Goal: Task Accomplishment & Management: Manage account settings

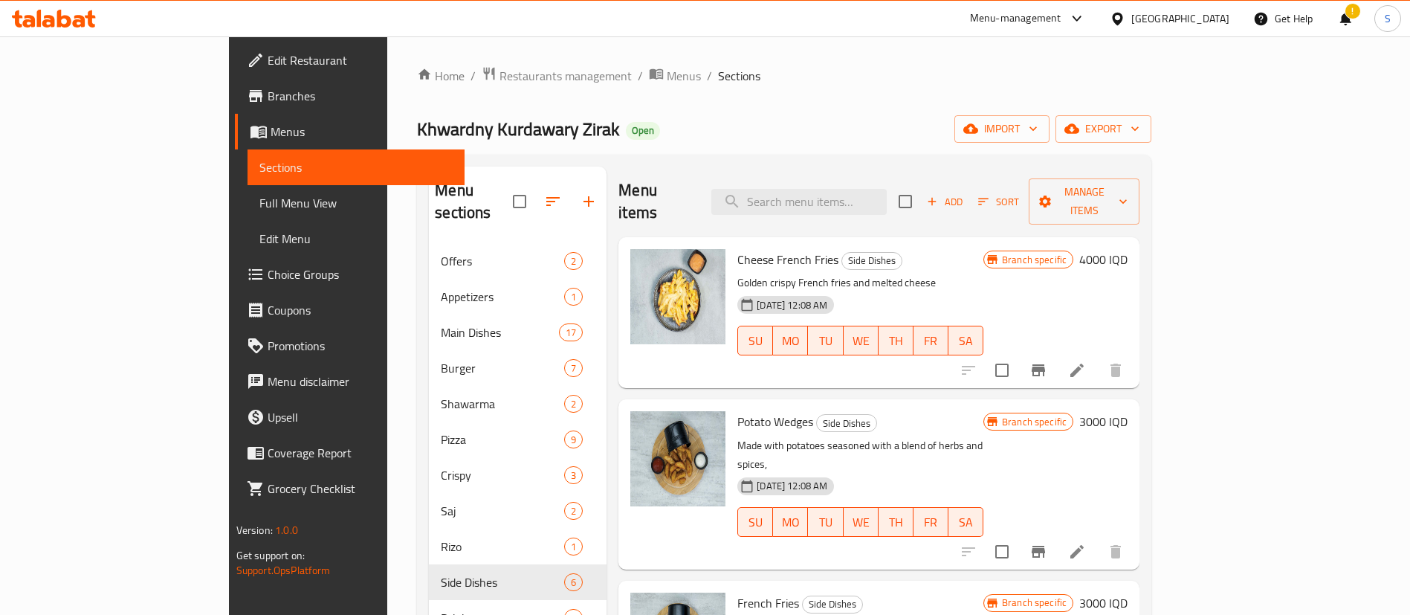
scroll to position [62, 0]
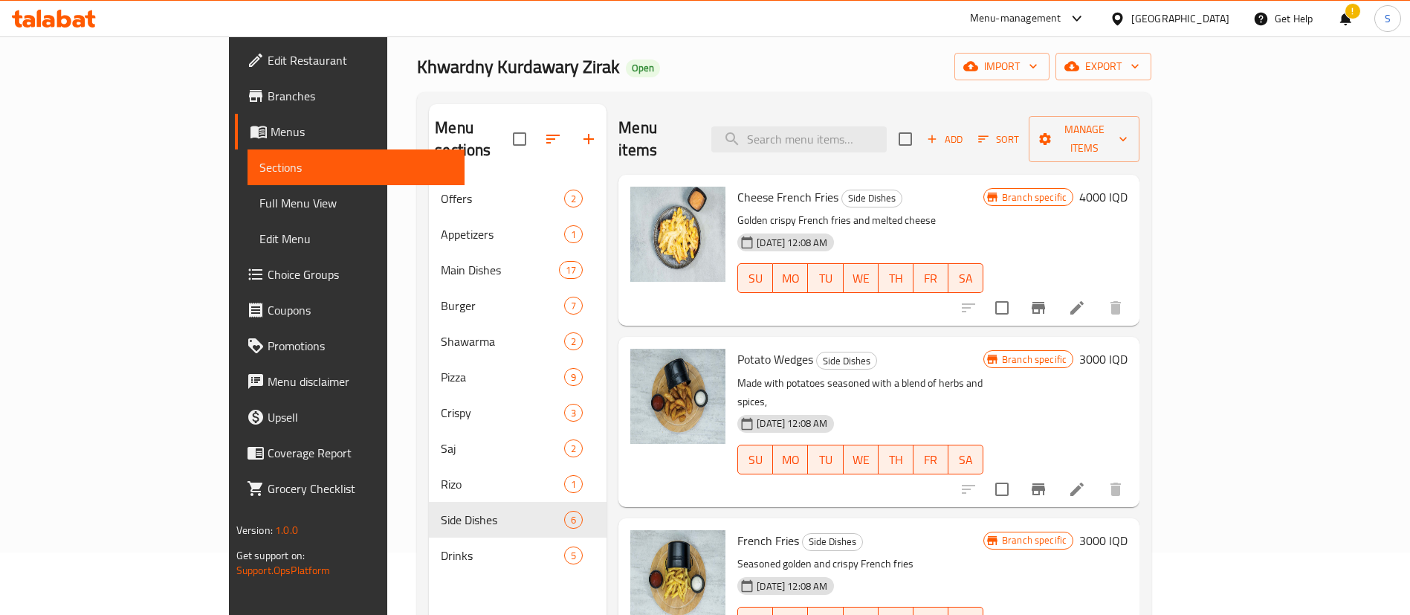
click at [667, 91] on div "Home / Restaurants management / Menus / Sections Khwardny Kurdawary Zirak Open …" at bounding box center [784, 367] width 734 height 727
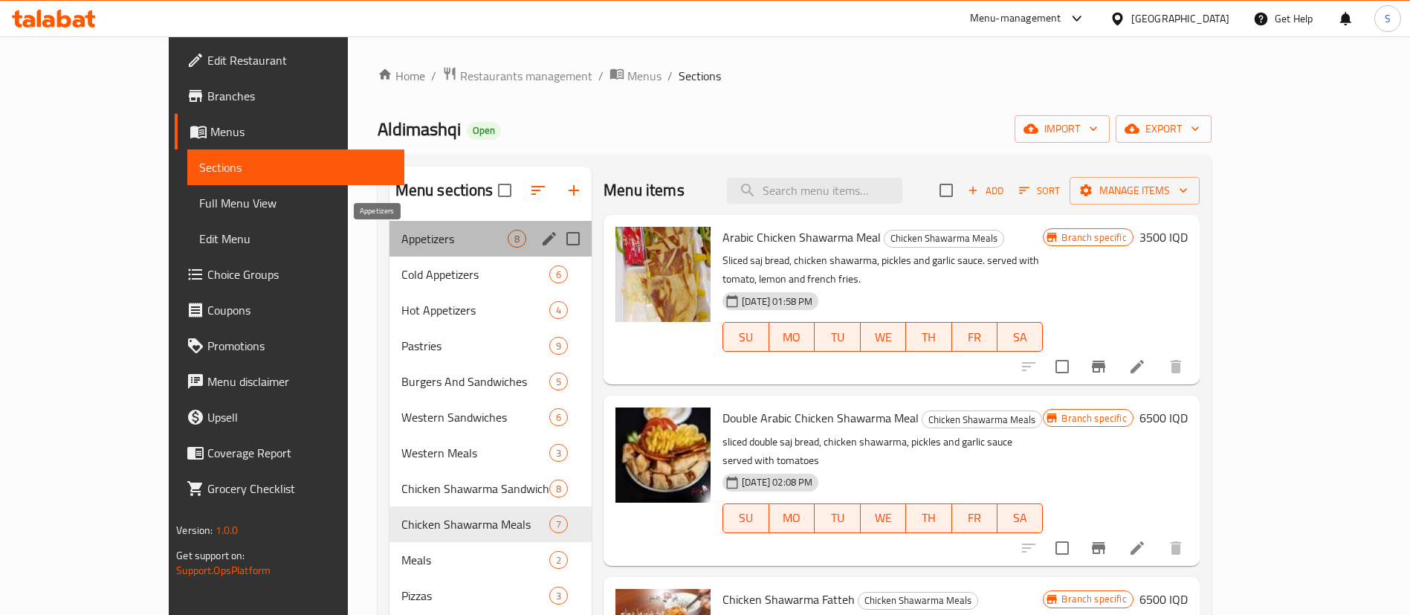
click at [438, 231] on span "Appetizers" at bounding box center [454, 239] width 106 height 18
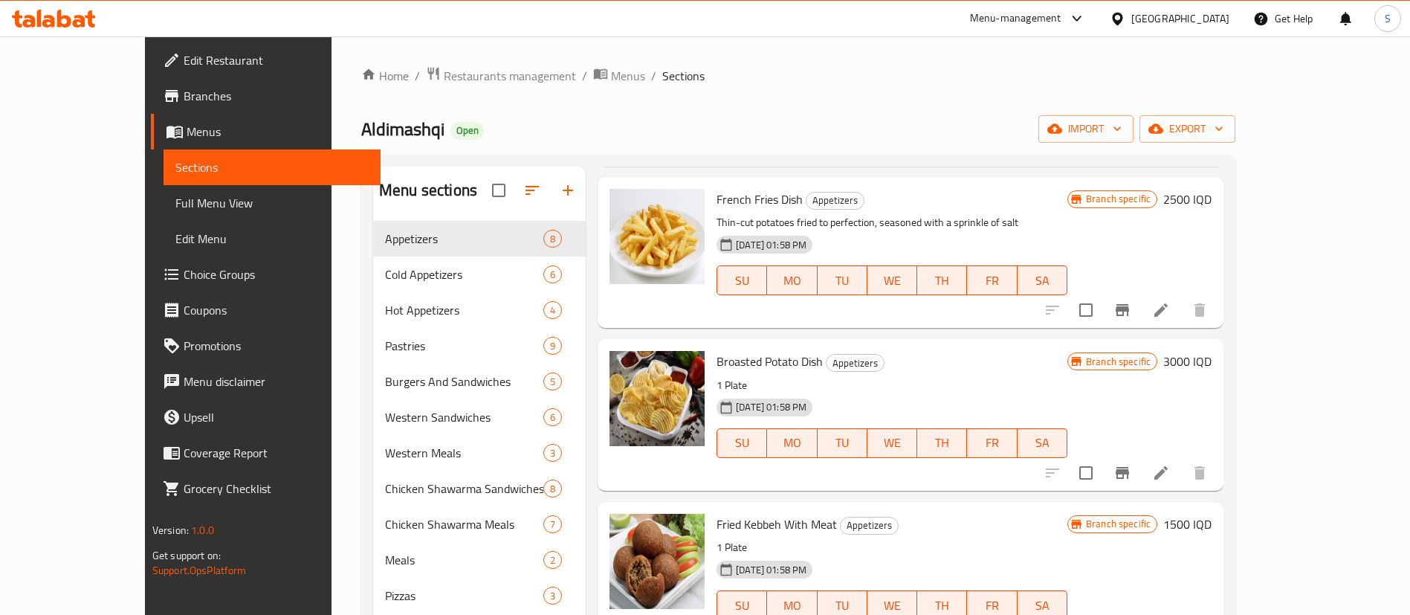
scroll to position [740, 0]
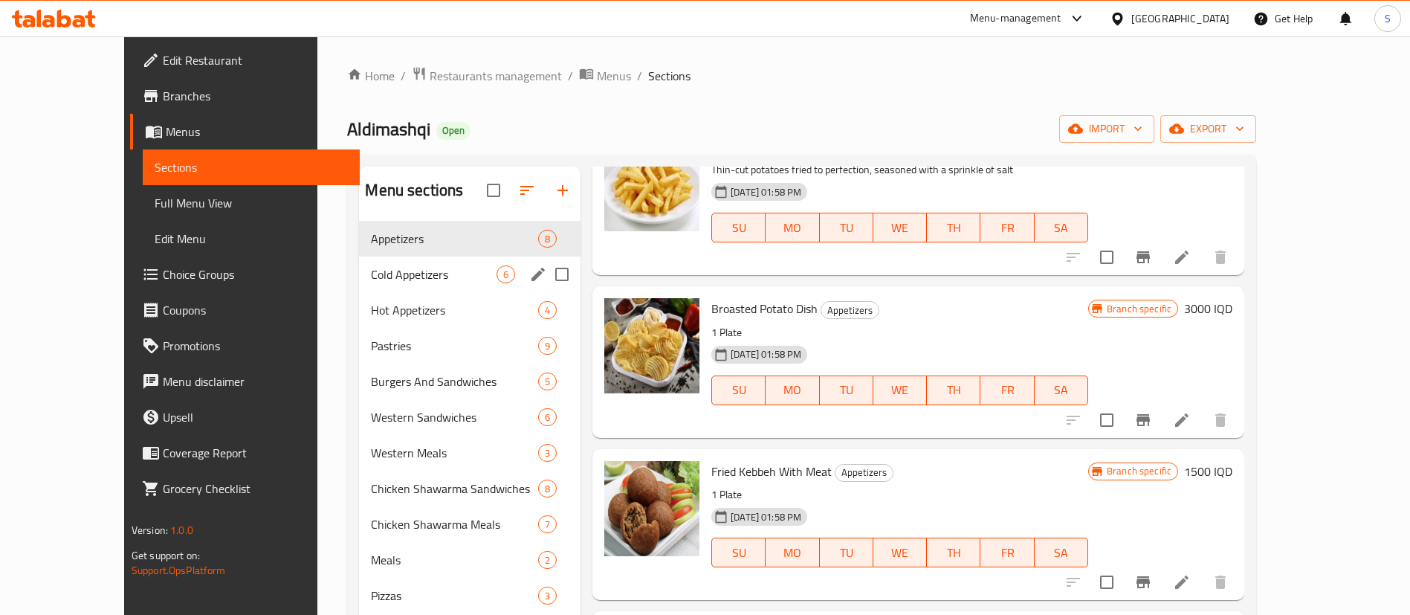
click at [527, 263] on div "Menu sections" at bounding box center [538, 274] width 22 height 22
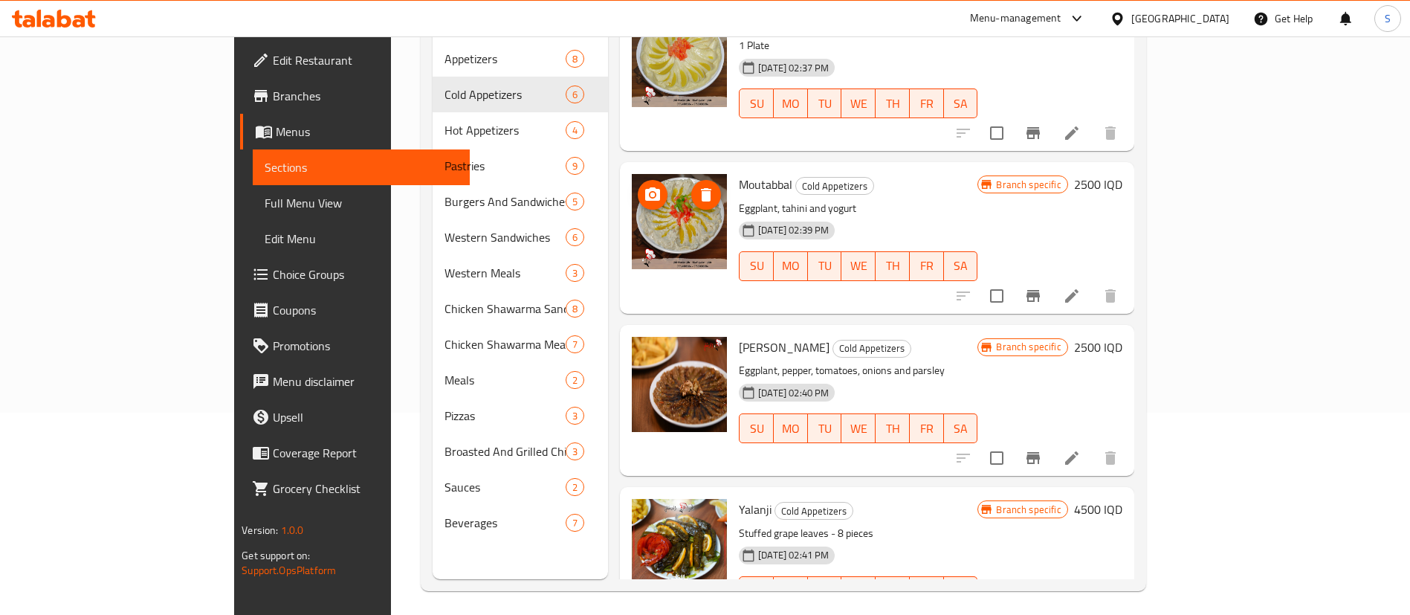
scroll to position [208, 0]
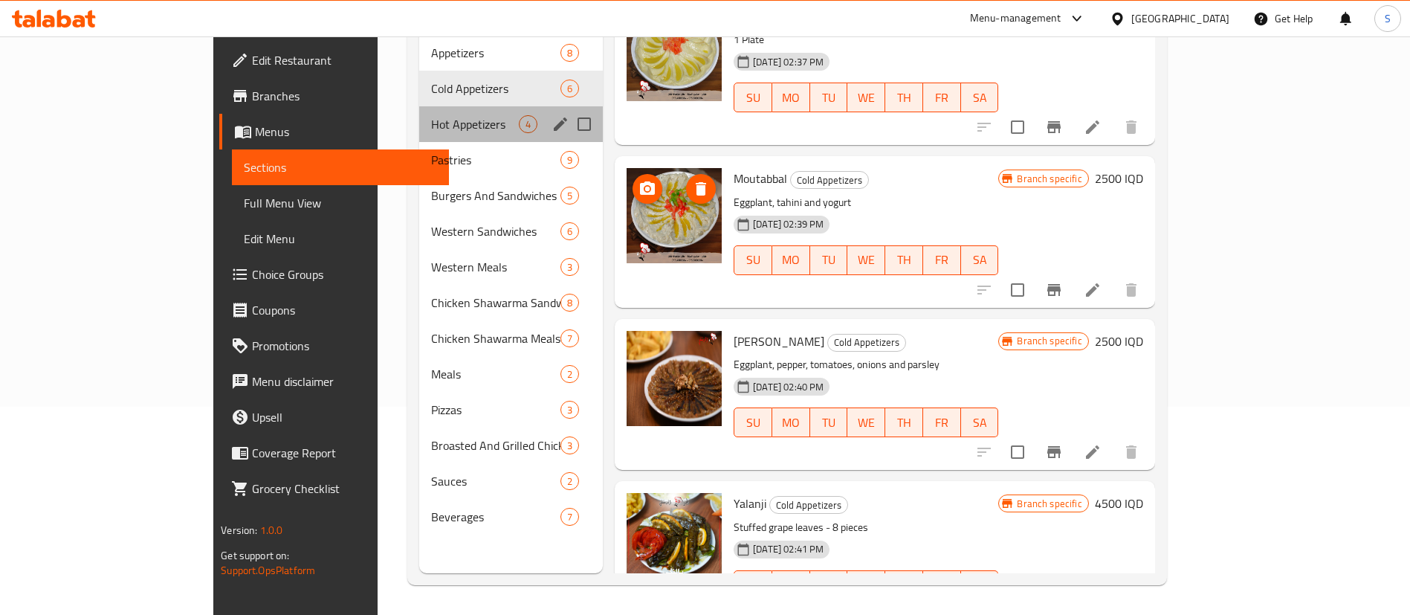
click at [430, 106] on div "Hot Appetizers 4" at bounding box center [511, 124] width 184 height 36
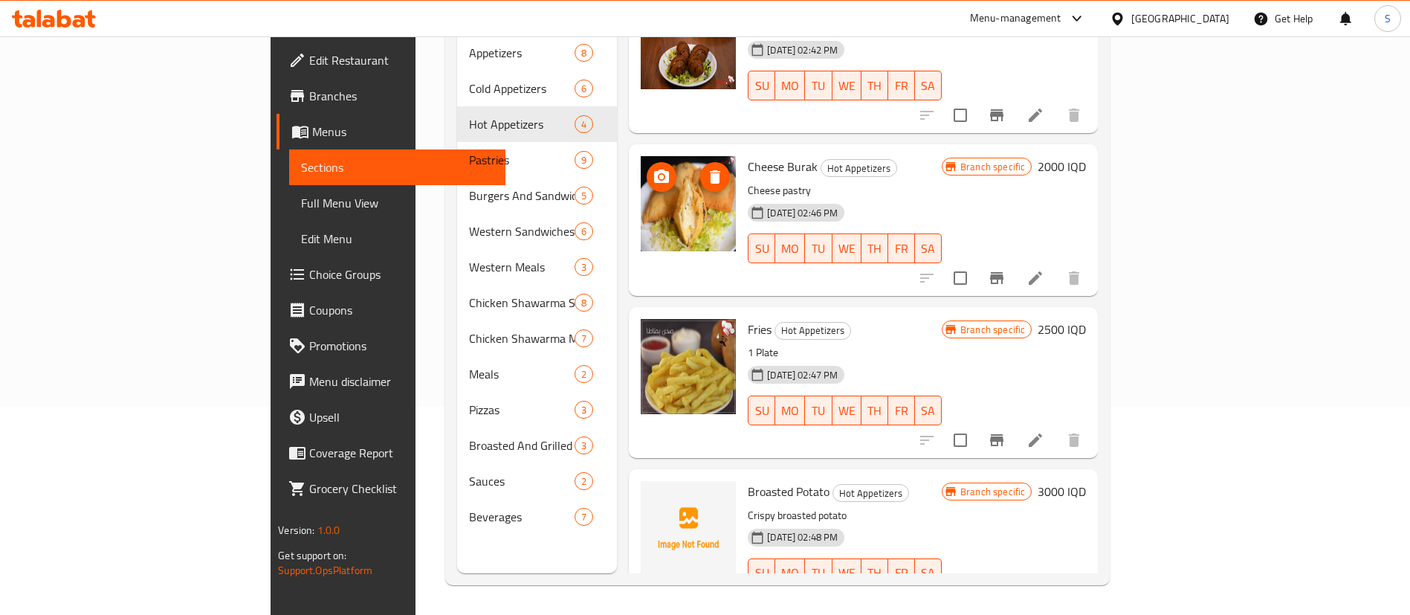
scroll to position [72, 0]
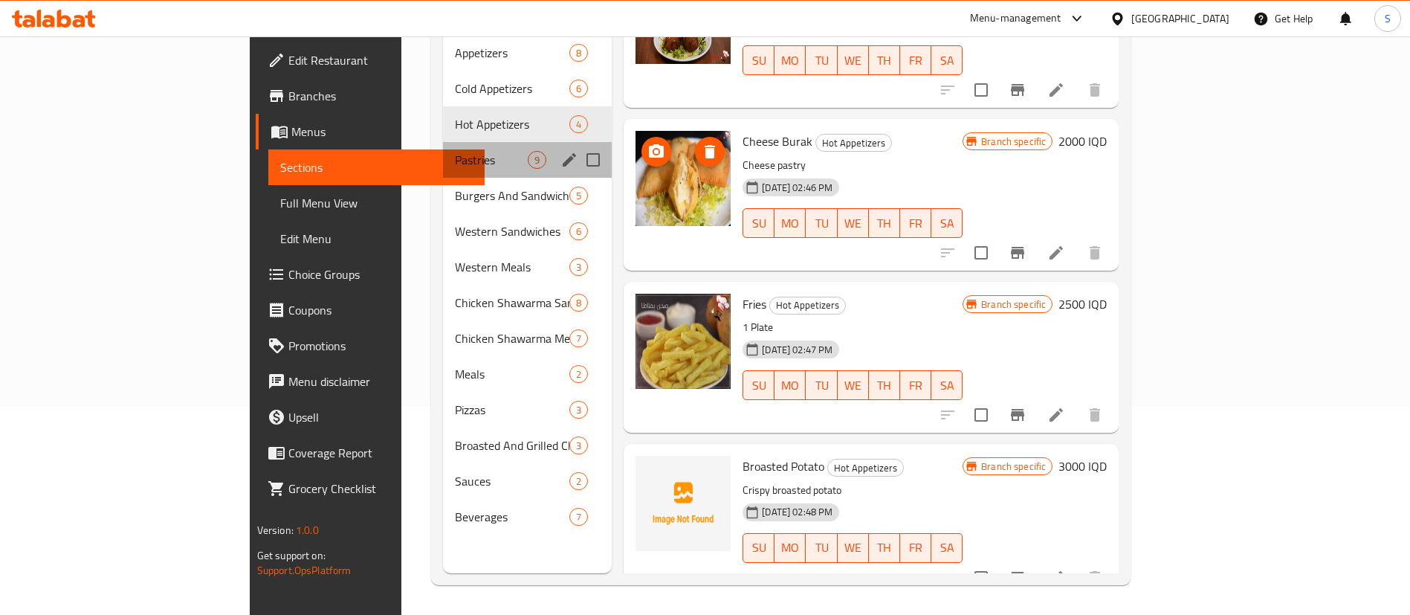
click at [443, 146] on div "Pastries 9" at bounding box center [527, 160] width 169 height 36
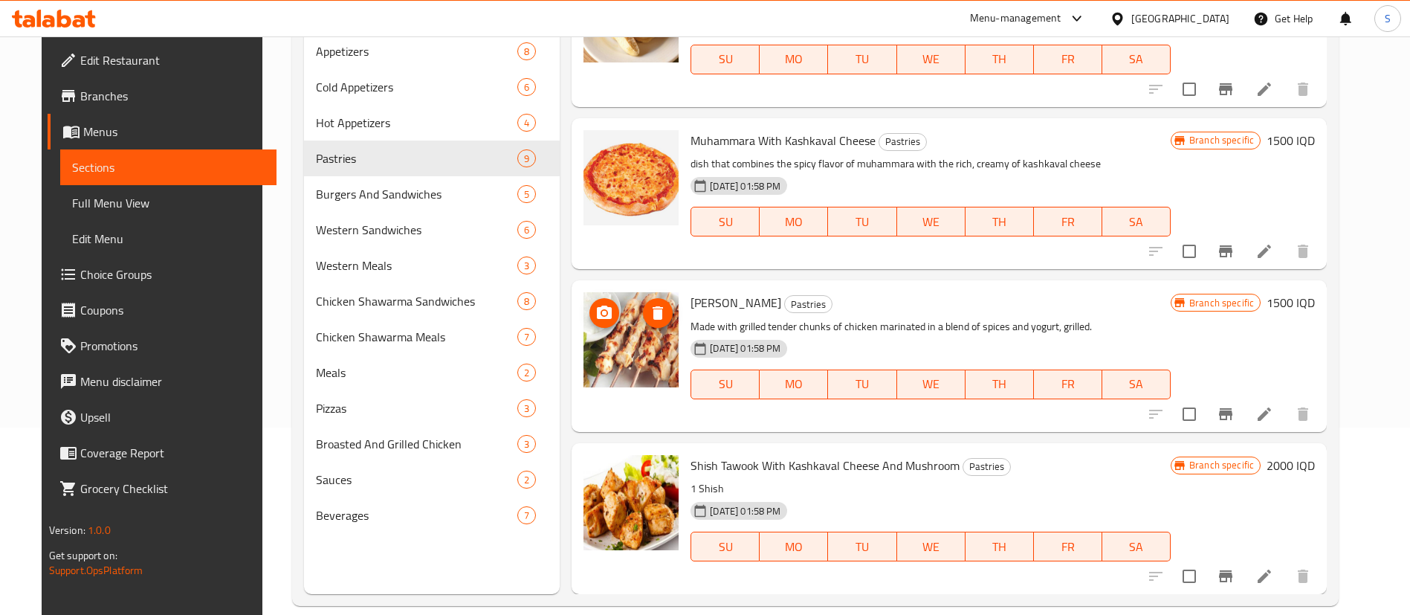
scroll to position [208, 0]
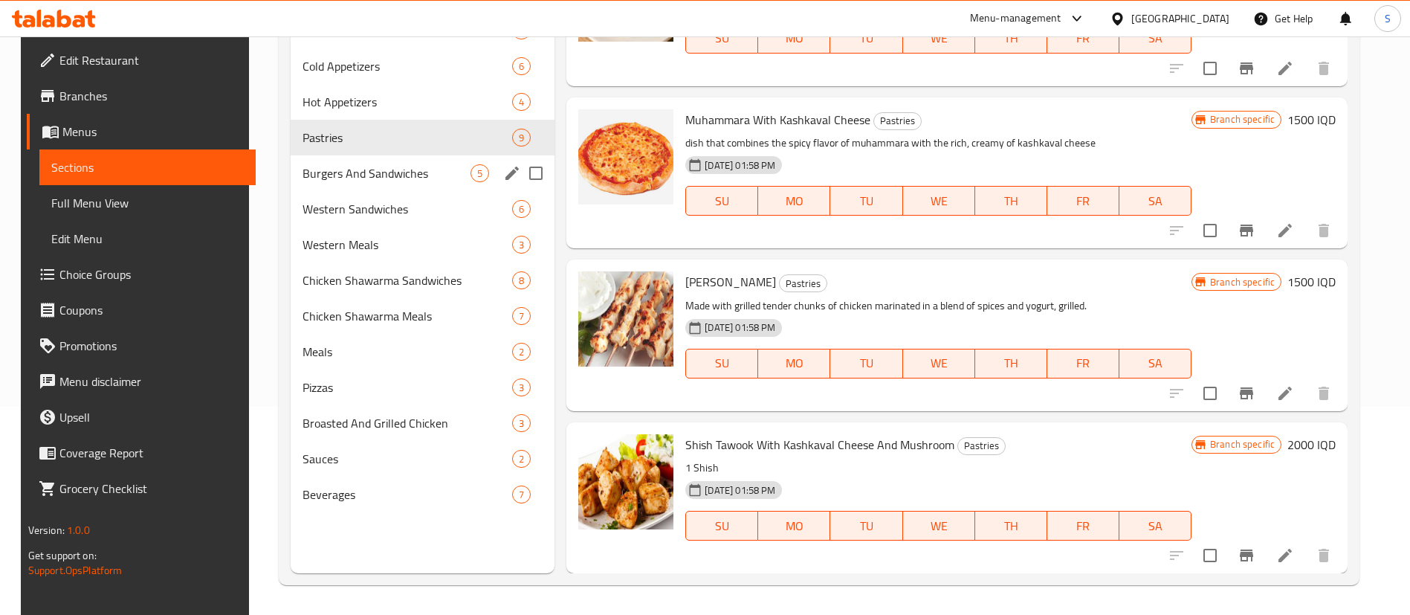
click at [419, 165] on span "Burgers And Sandwiches" at bounding box center [387, 173] width 168 height 18
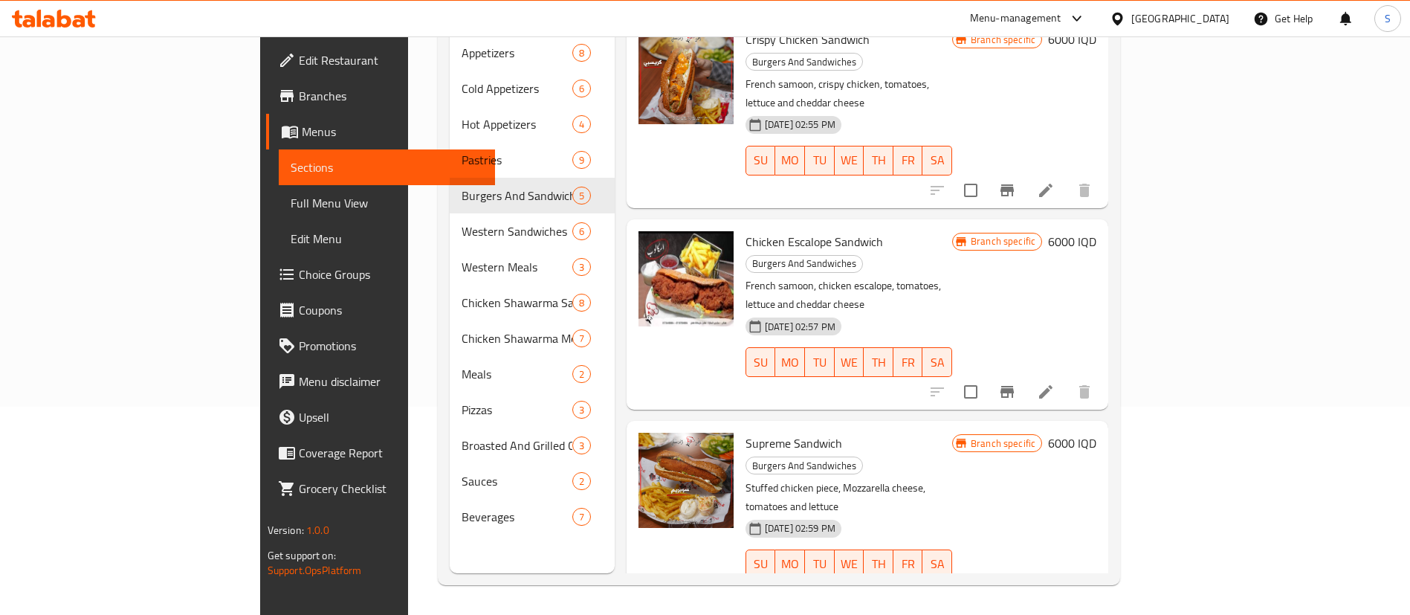
scroll to position [234, 0]
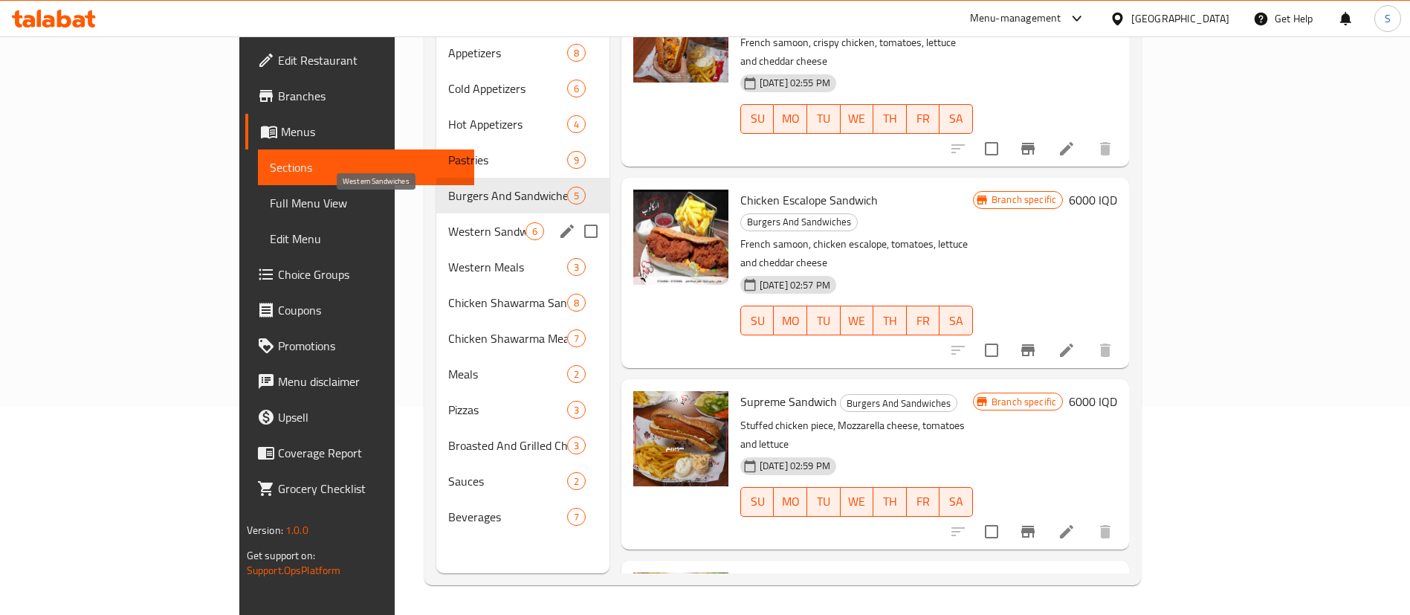
click at [448, 222] on span "Western Sandwiches" at bounding box center [486, 231] width 77 height 18
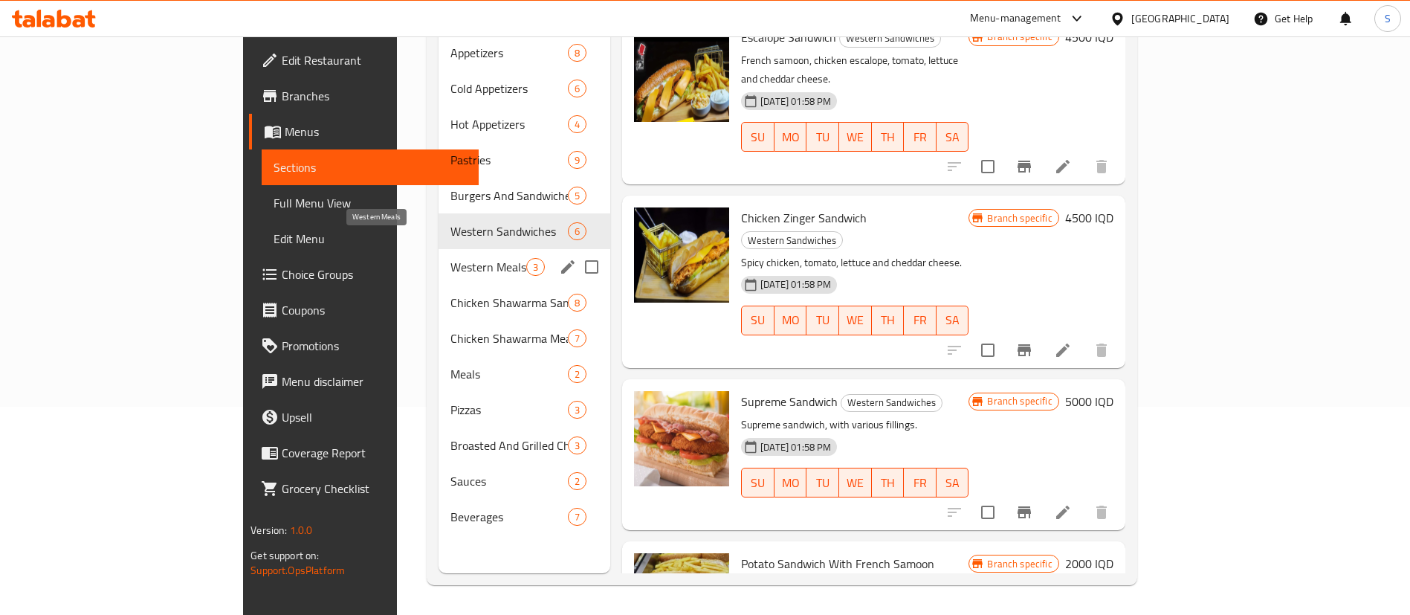
click at [451, 258] on span "Western Meals" at bounding box center [489, 267] width 76 height 18
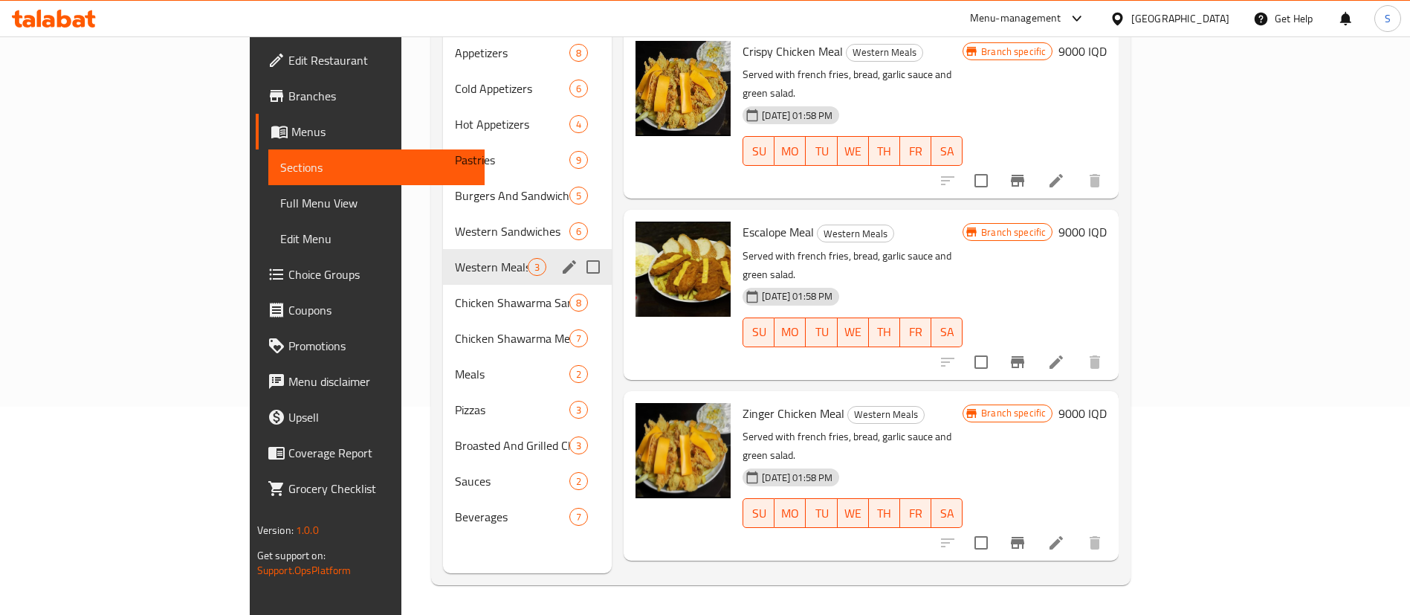
click at [443, 254] on div "Western Meals 3" at bounding box center [527, 267] width 169 height 36
click at [455, 294] on span "Chicken Shawarma Sandwiches" at bounding box center [512, 303] width 114 height 18
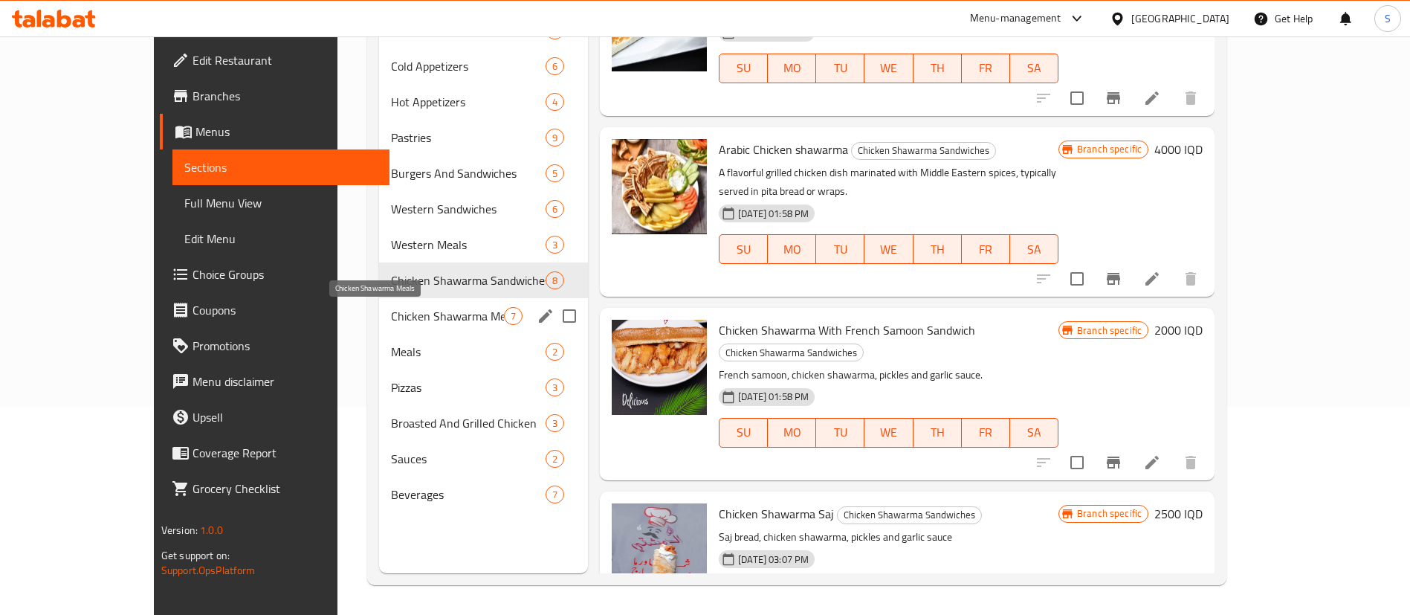
click at [391, 318] on span "Chicken Shawarma Meals" at bounding box center [447, 316] width 113 height 18
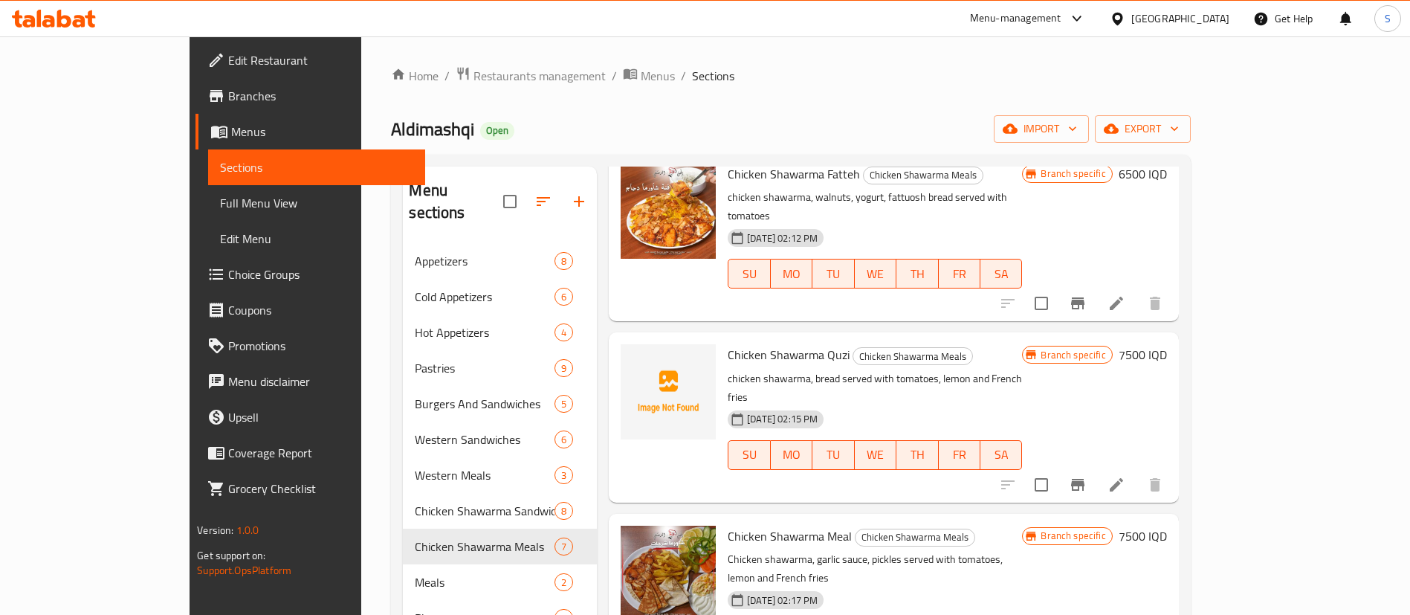
click at [750, 343] on span "Chicken Shawarma Quzi" at bounding box center [789, 354] width 122 height 22
copy h6 "Chicken Shawarma Quzi"
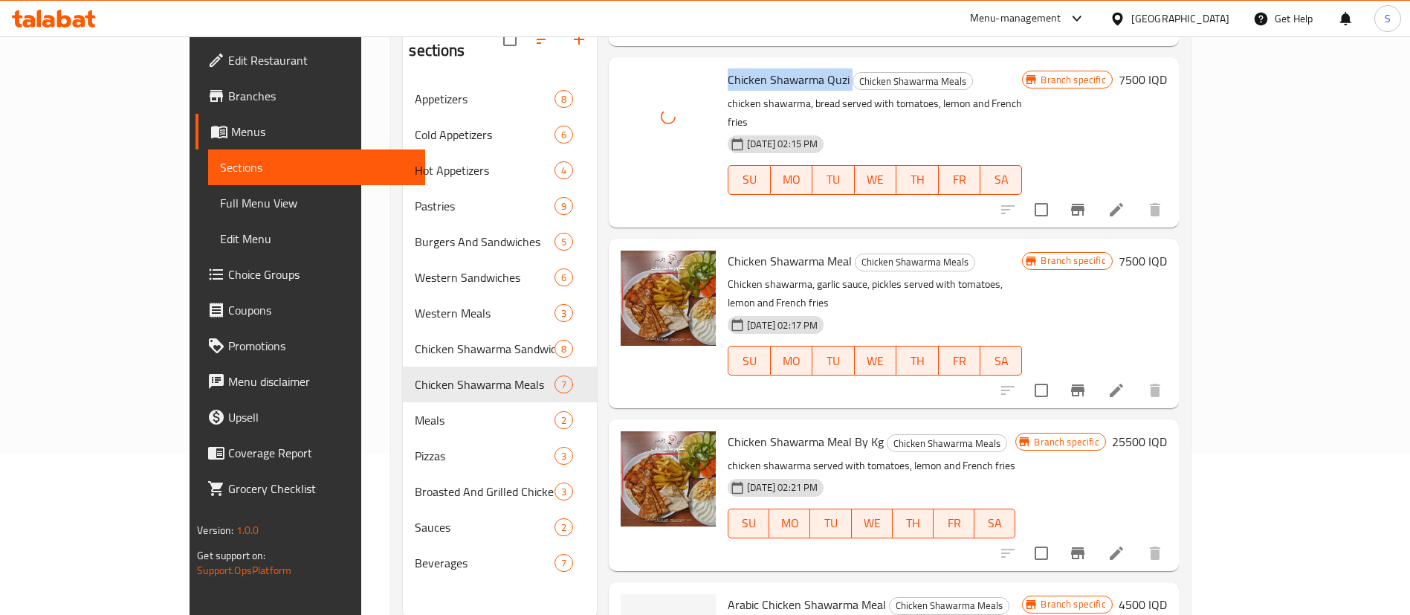
scroll to position [208, 0]
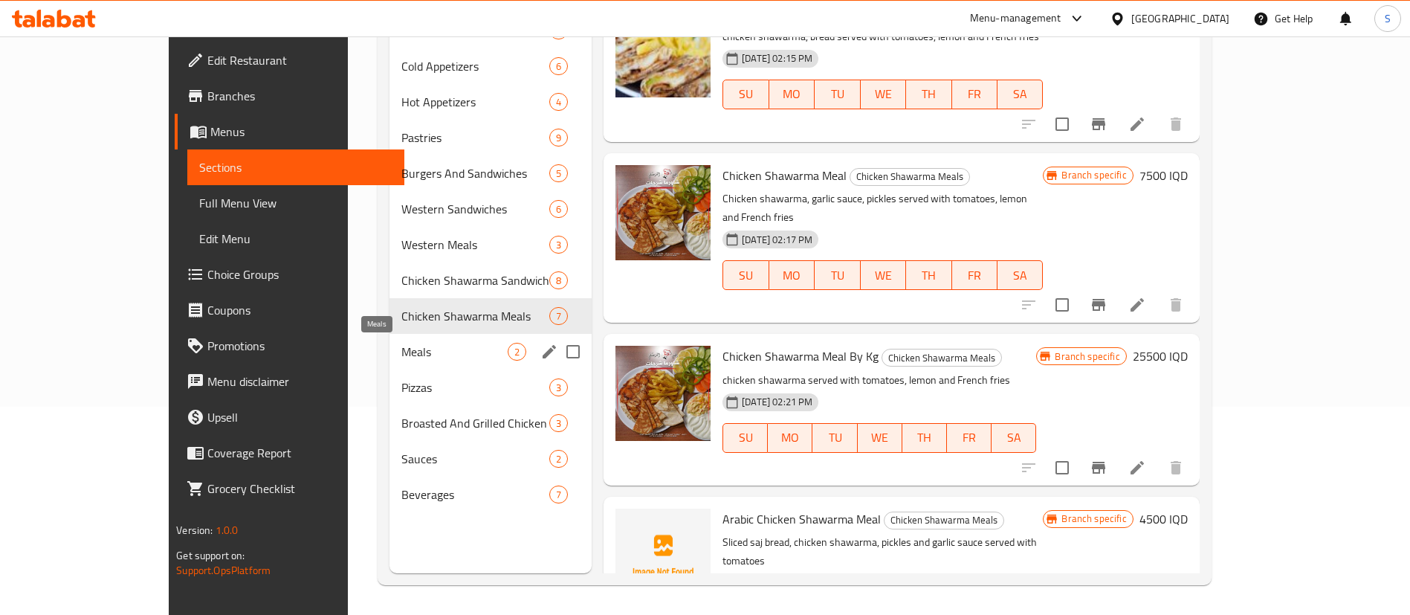
click at [401, 348] on span "Meals" at bounding box center [454, 352] width 106 height 18
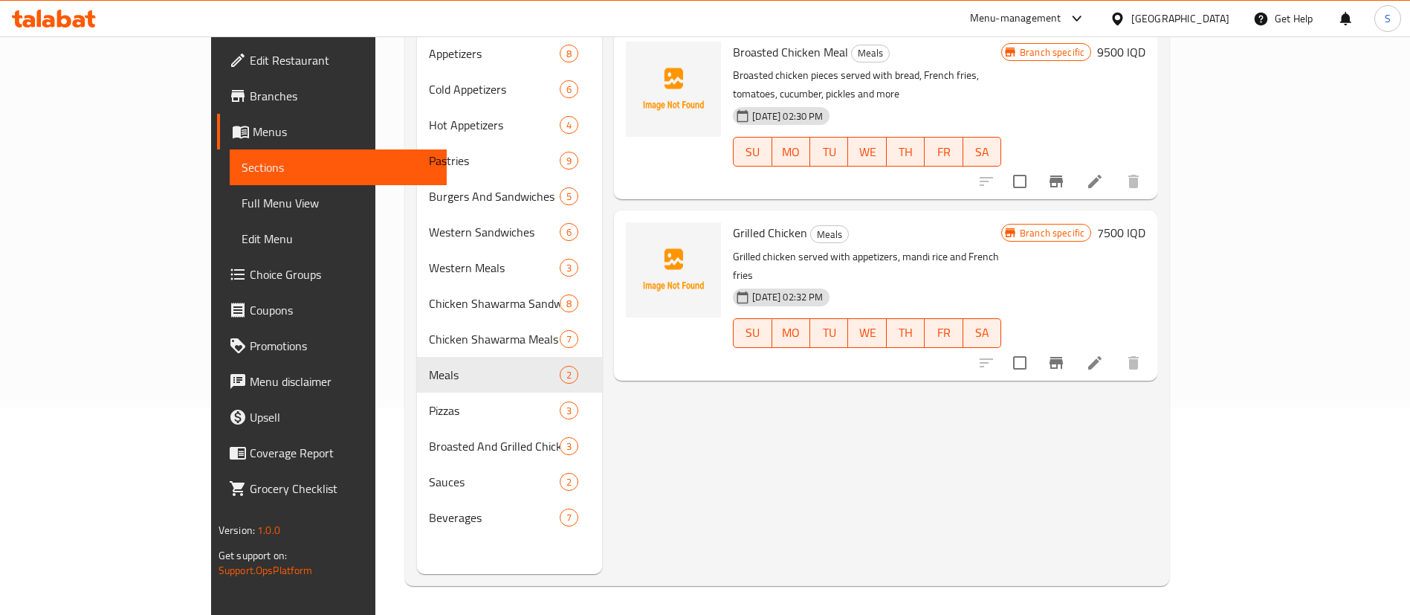
scroll to position [208, 0]
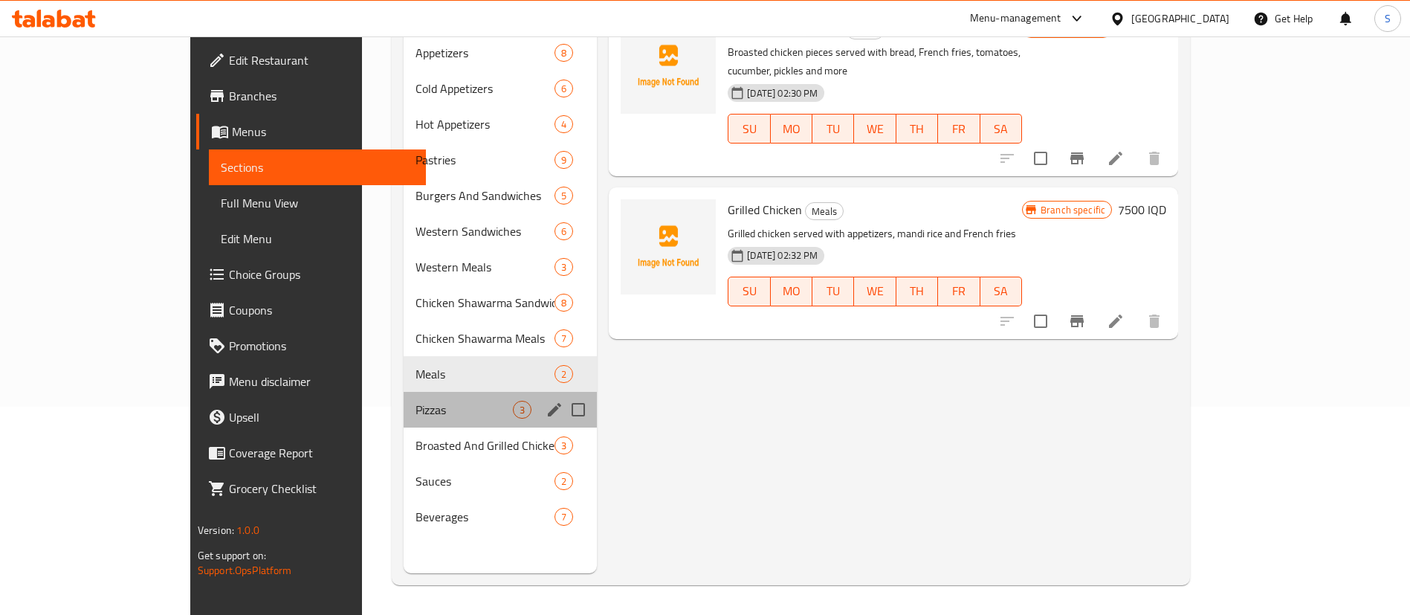
click at [404, 401] on div "Pizzas 3" at bounding box center [501, 410] width 194 height 36
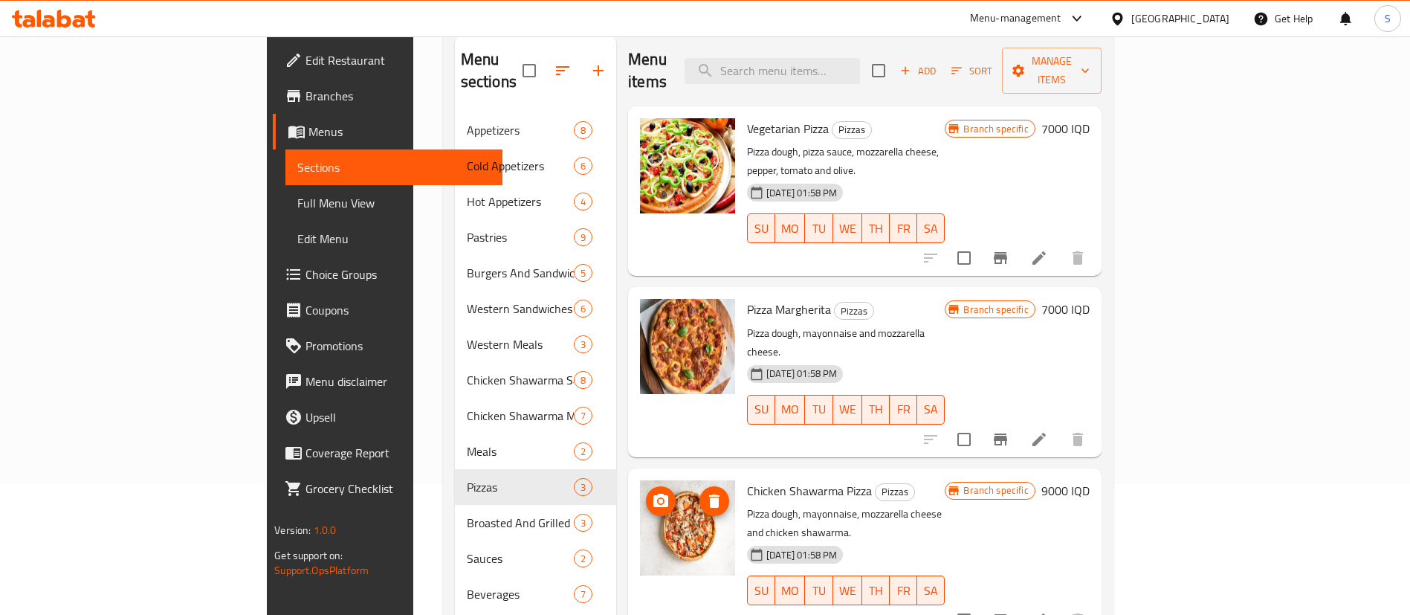
scroll to position [208, 0]
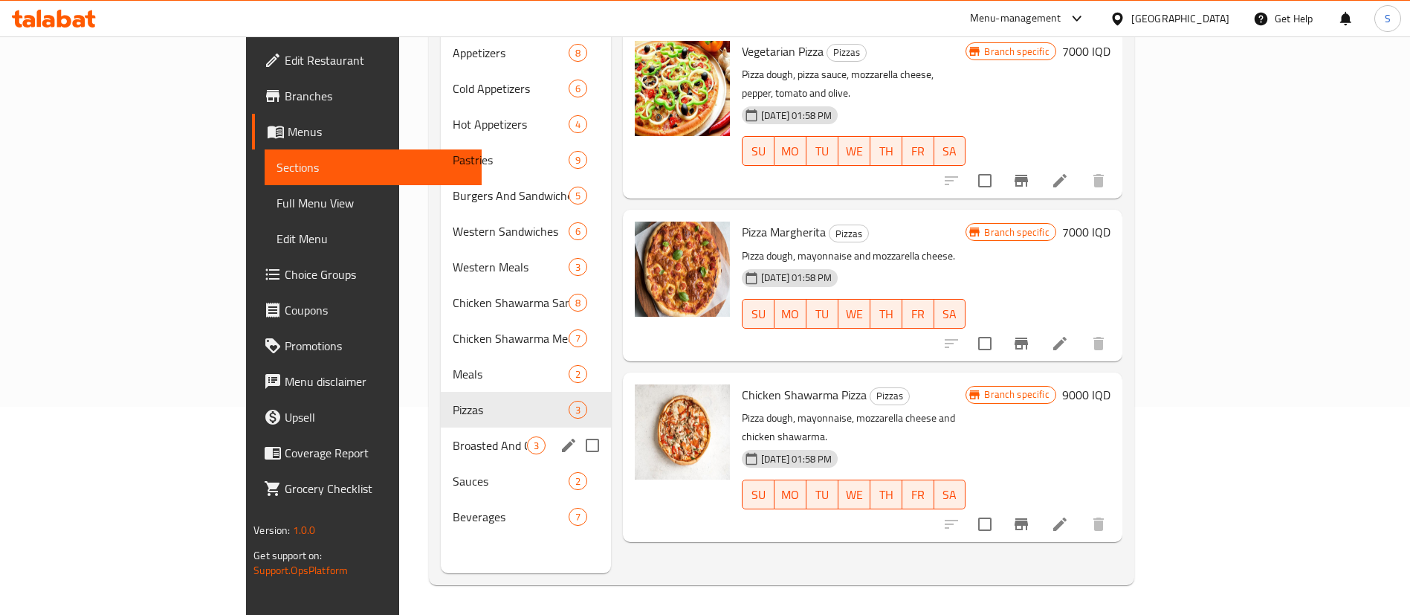
click at [441, 427] on div "Broasted And Grilled Chicken 3" at bounding box center [526, 445] width 170 height 36
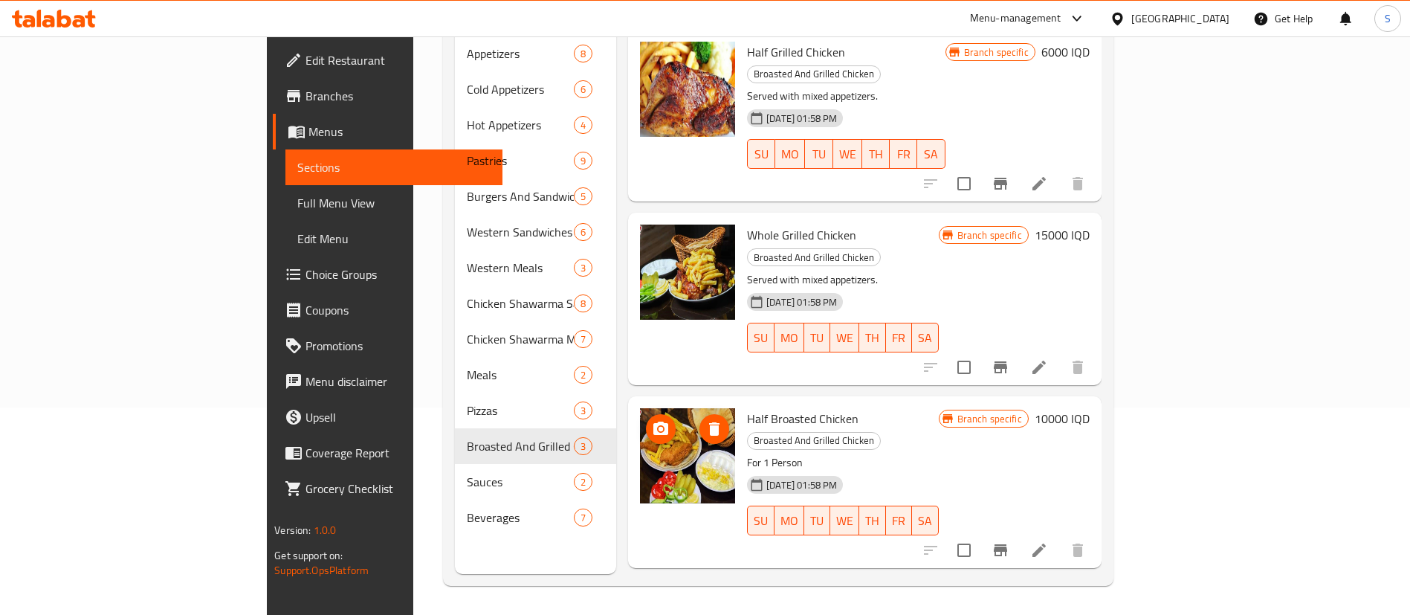
scroll to position [208, 0]
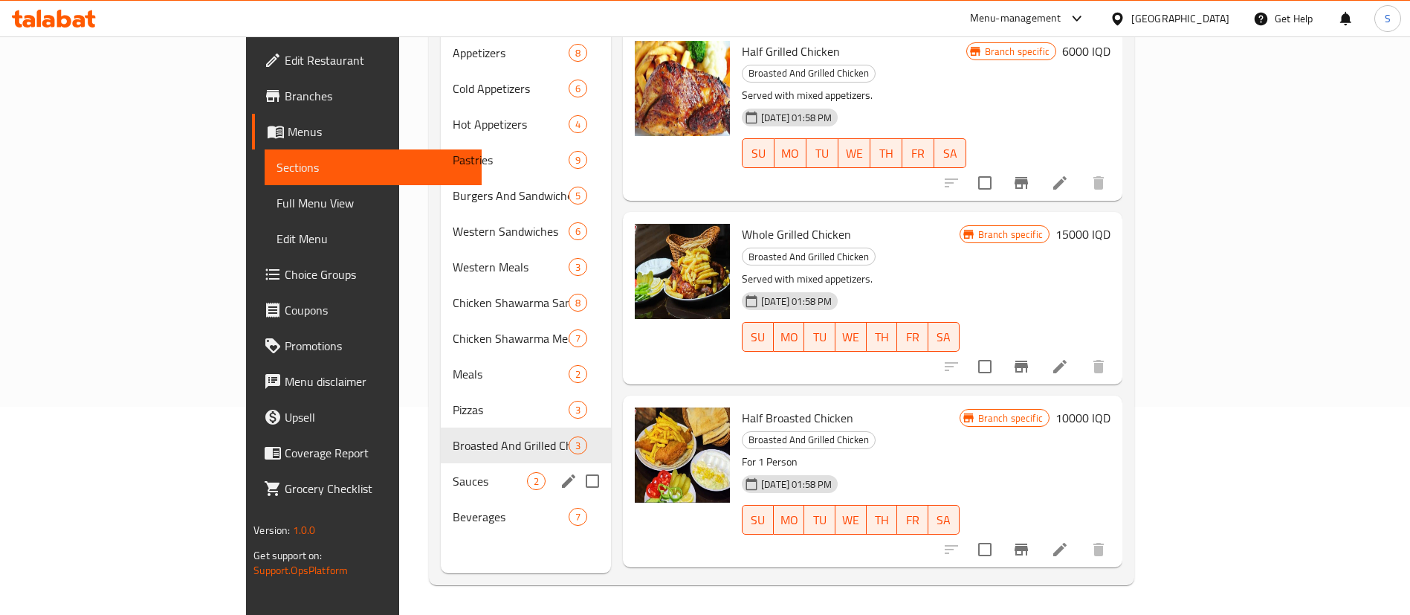
click at [441, 438] on div "Broasted And Grilled Chicken 3" at bounding box center [526, 445] width 170 height 36
click at [453, 472] on span "Sauces" at bounding box center [511, 481] width 116 height 18
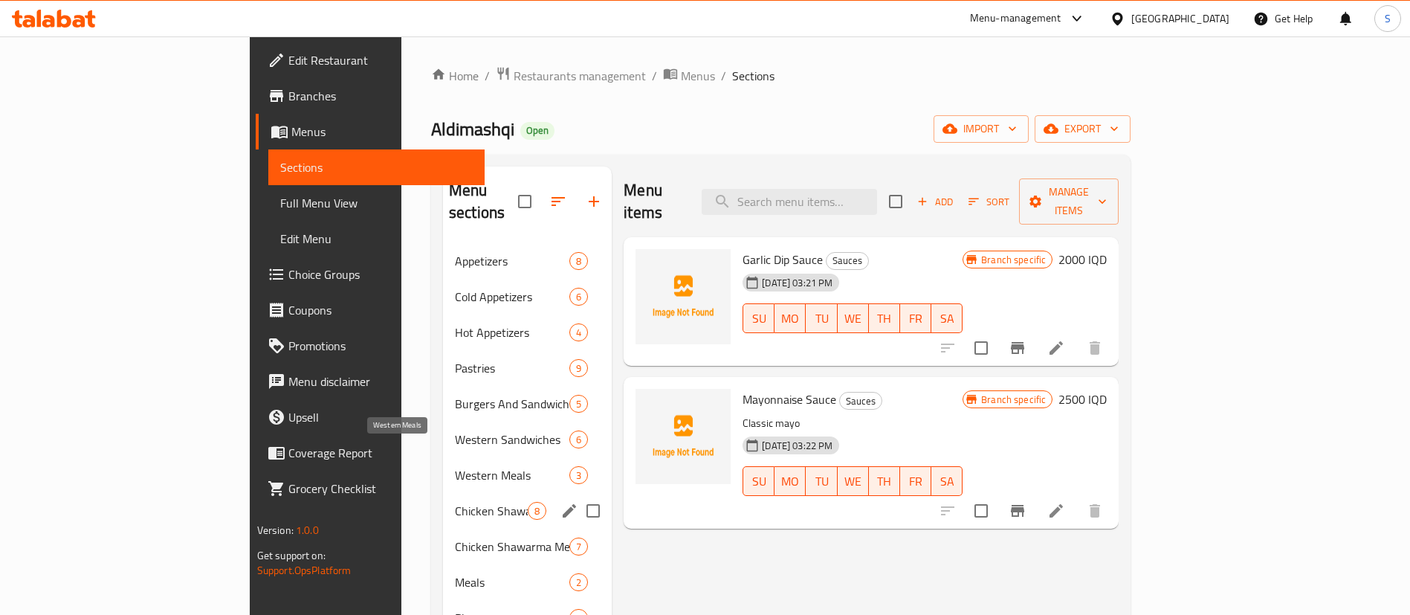
scroll to position [208, 0]
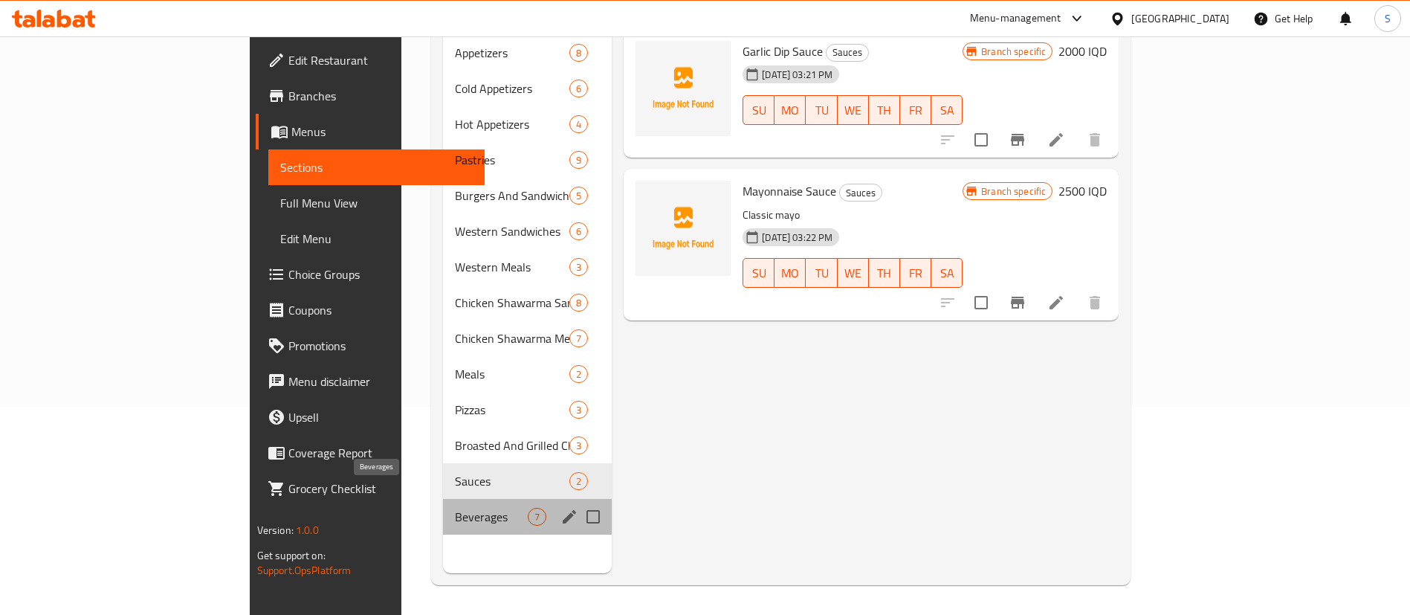
click at [455, 508] on span "Beverages" at bounding box center [491, 517] width 73 height 18
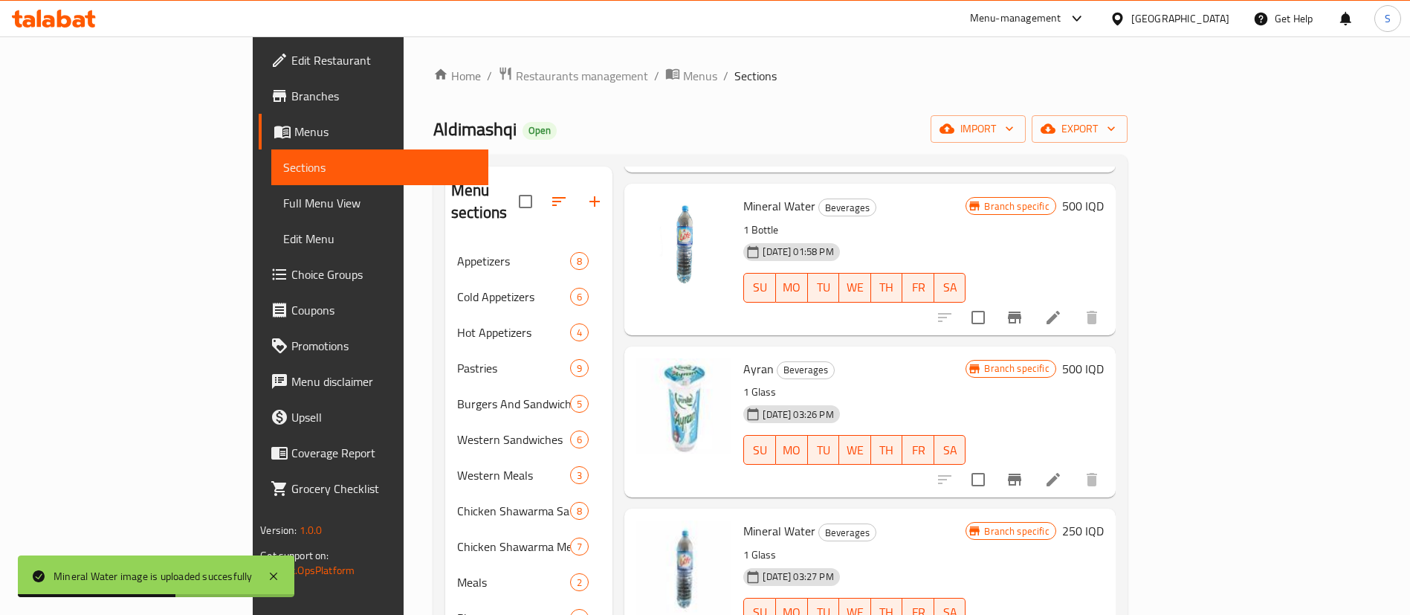
scroll to position [208, 0]
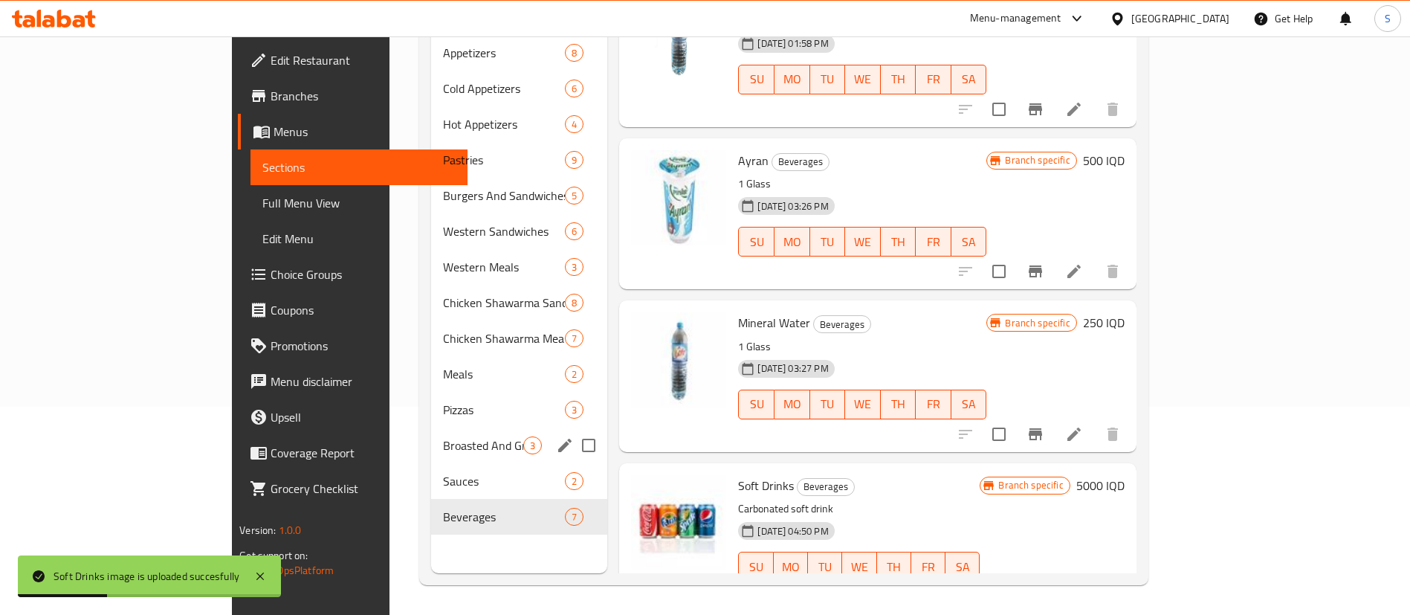
click at [443, 436] on span "Broasted And Grilled Chicken" at bounding box center [483, 445] width 80 height 18
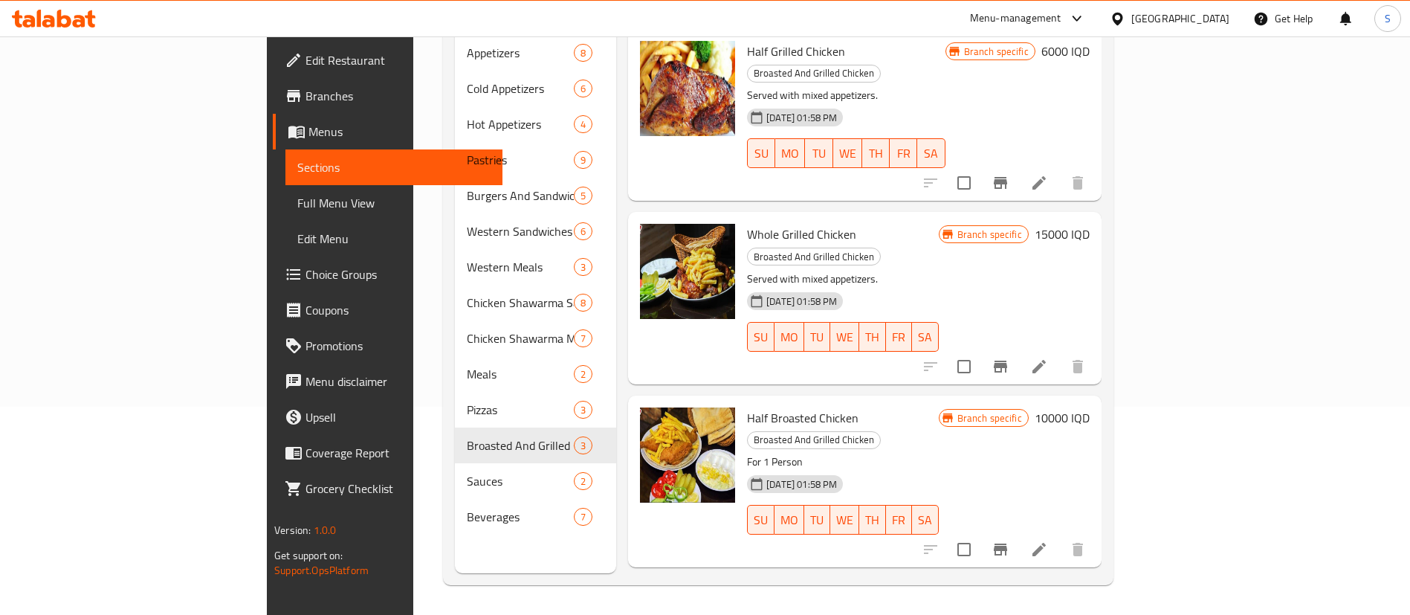
drag, startPoint x: 1343, startPoint y: 566, endPoint x: 1018, endPoint y: 611, distance: 328.0
click at [1102, 565] on div "Menu items Add Sort Manage items Half Grilled Chicken Broasted And Grilled Chic…" at bounding box center [858, 265] width 485 height 615
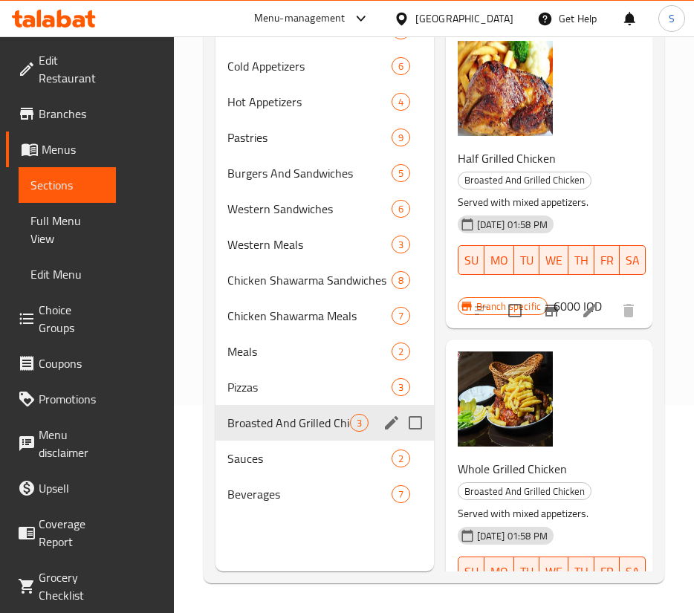
click at [283, 407] on div "Broasted And Grilled Chicken 3" at bounding box center [325, 423] width 219 height 36
click at [288, 400] on div "Pizzas 3" at bounding box center [325, 387] width 219 height 36
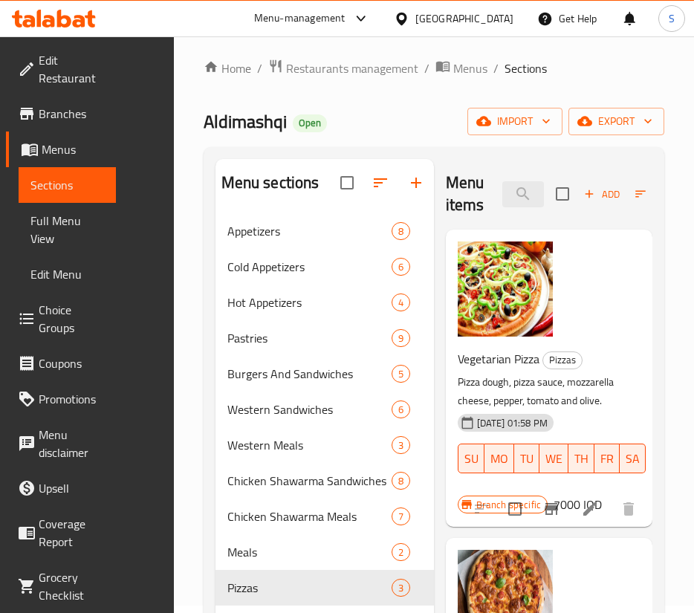
scroll to position [208, 0]
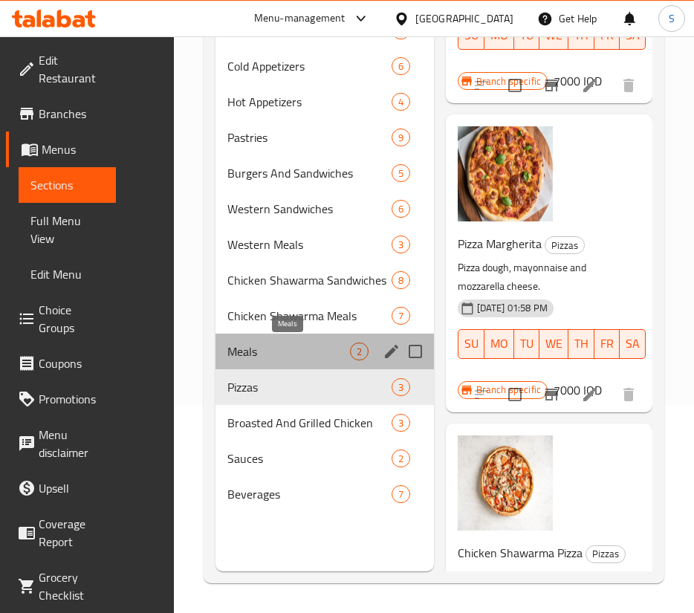
click at [254, 358] on span "Meals" at bounding box center [288, 352] width 123 height 18
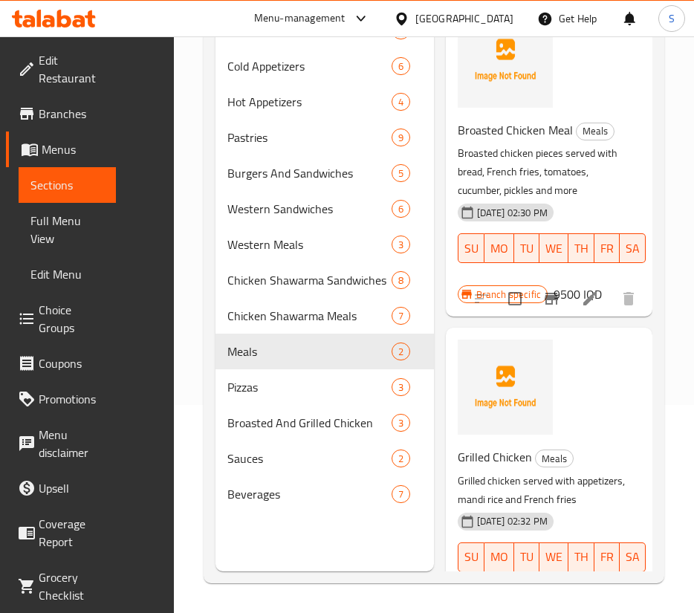
scroll to position [139, 0]
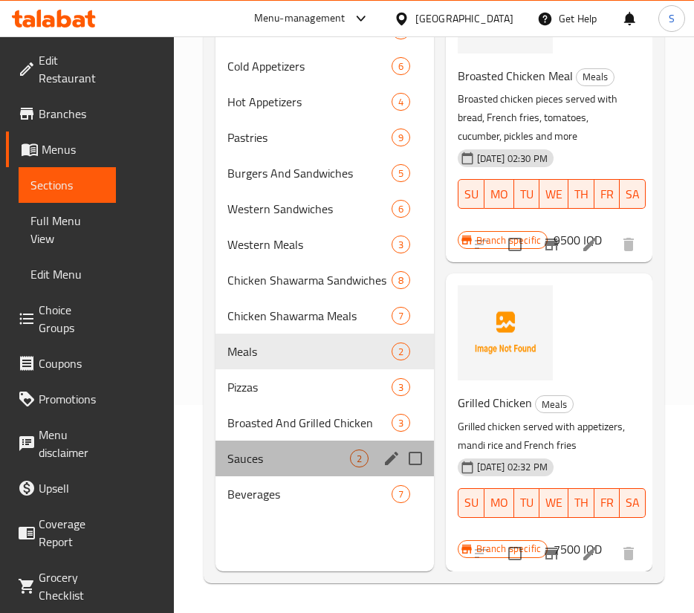
click at [256, 474] on div "Sauces 2" at bounding box center [325, 459] width 219 height 36
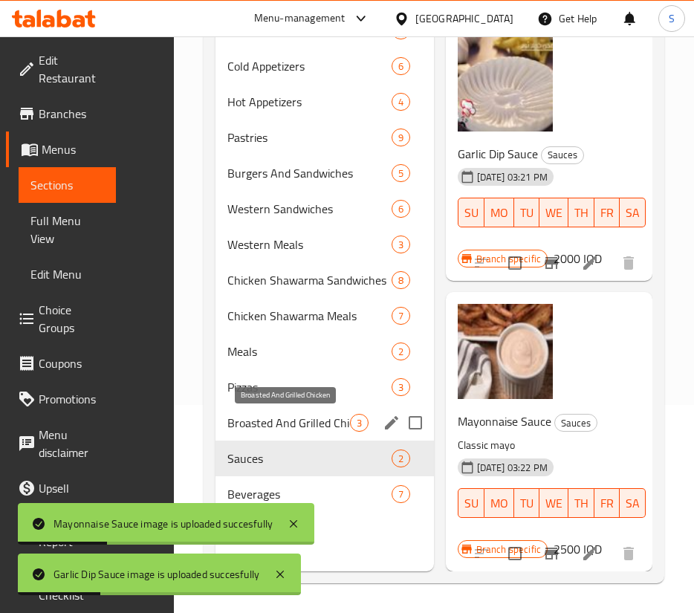
click at [295, 417] on span "Broasted And Grilled Chicken" at bounding box center [288, 423] width 123 height 18
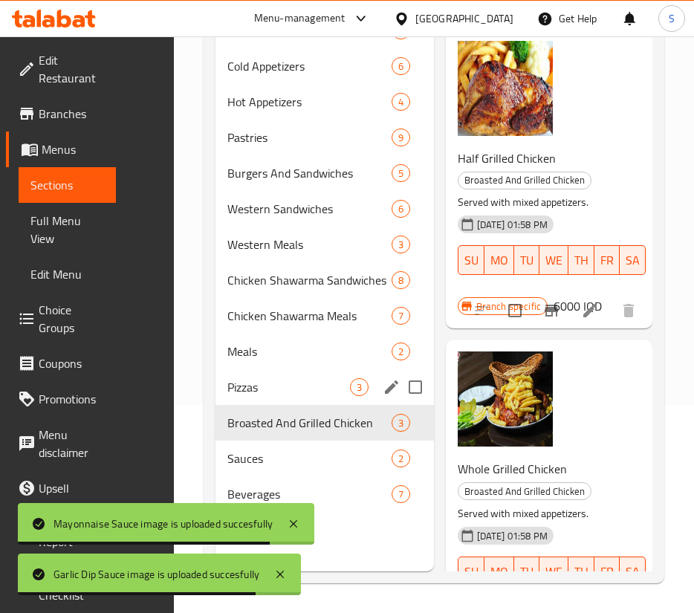
click at [314, 384] on span "Pizzas" at bounding box center [288, 387] width 123 height 18
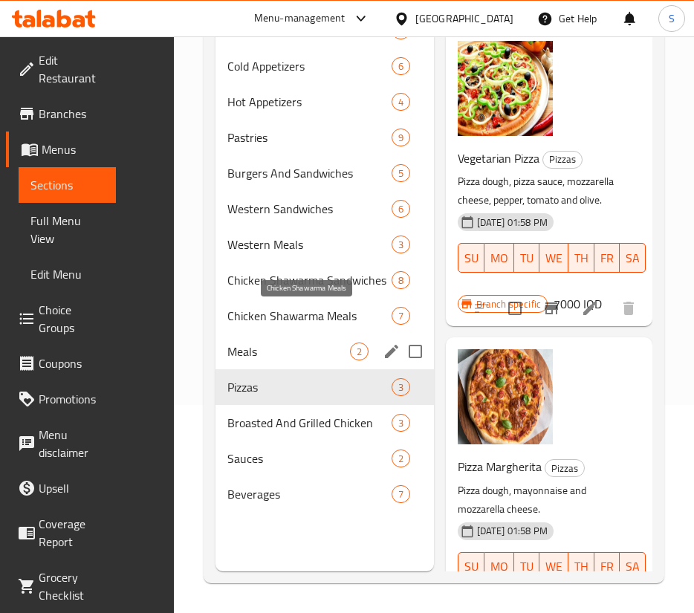
click at [319, 359] on span "Meals" at bounding box center [288, 352] width 123 height 18
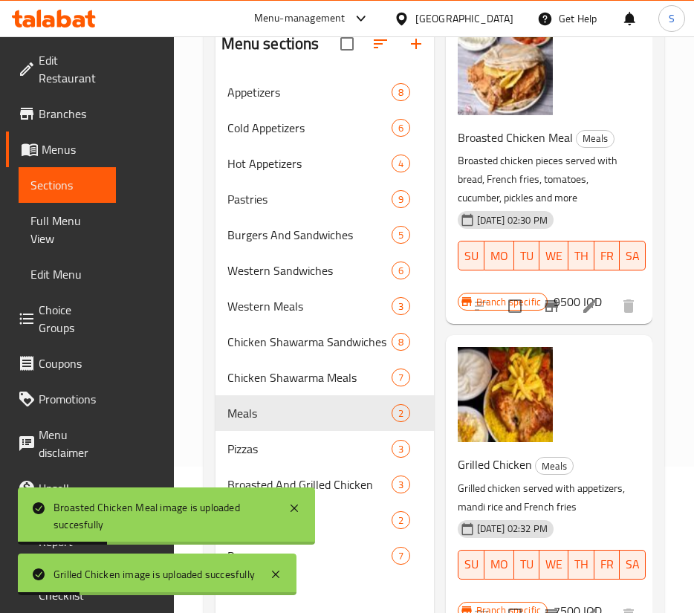
scroll to position [208, 0]
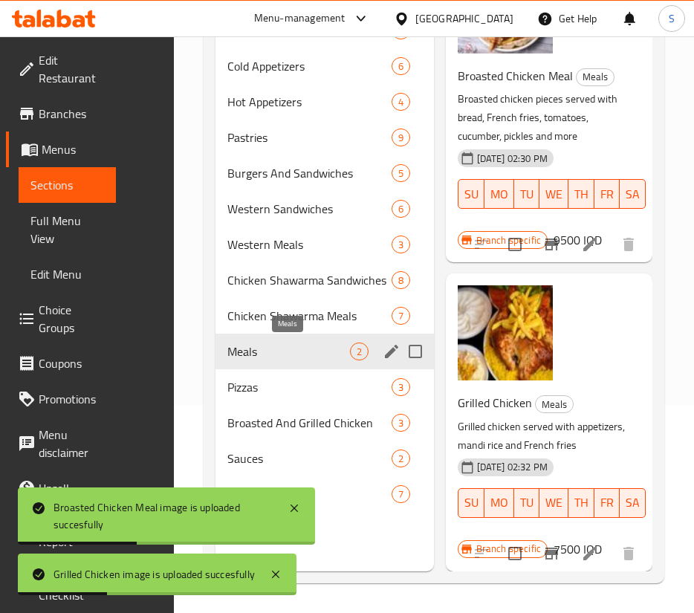
click at [303, 326] on div "Chicken Shawarma Meals 7" at bounding box center [325, 316] width 219 height 36
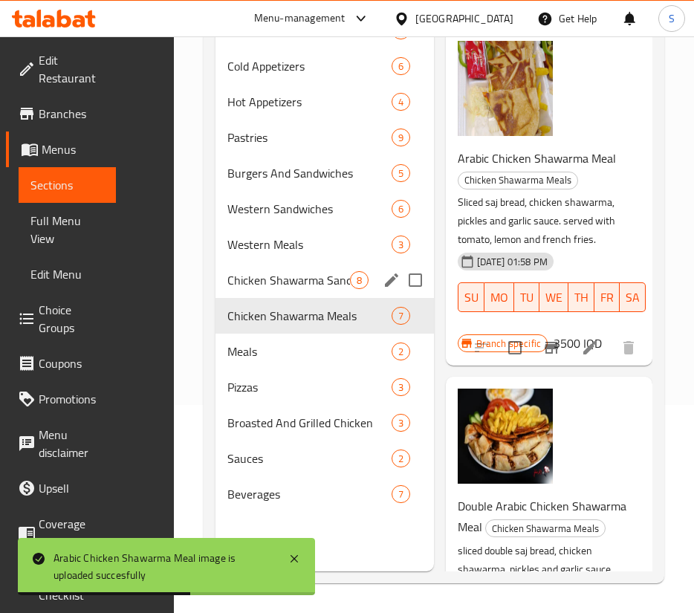
click at [327, 286] on span "Chicken Shawarma Sandwiches" at bounding box center [288, 280] width 123 height 18
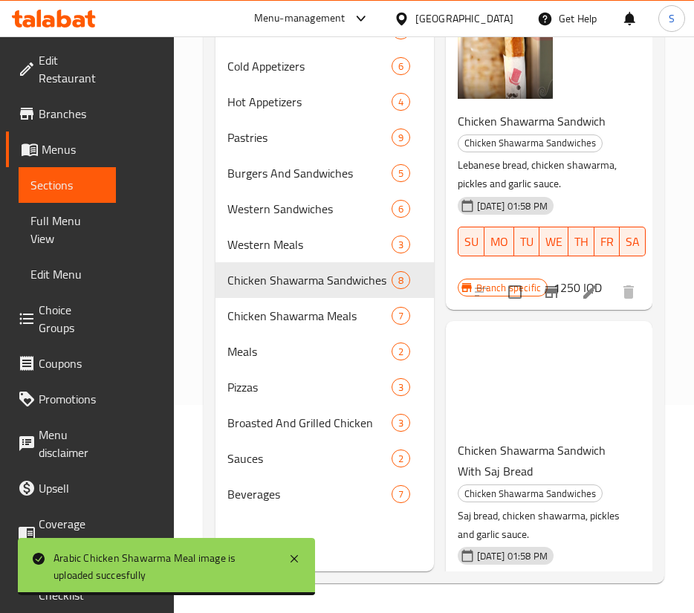
scroll to position [2334, 0]
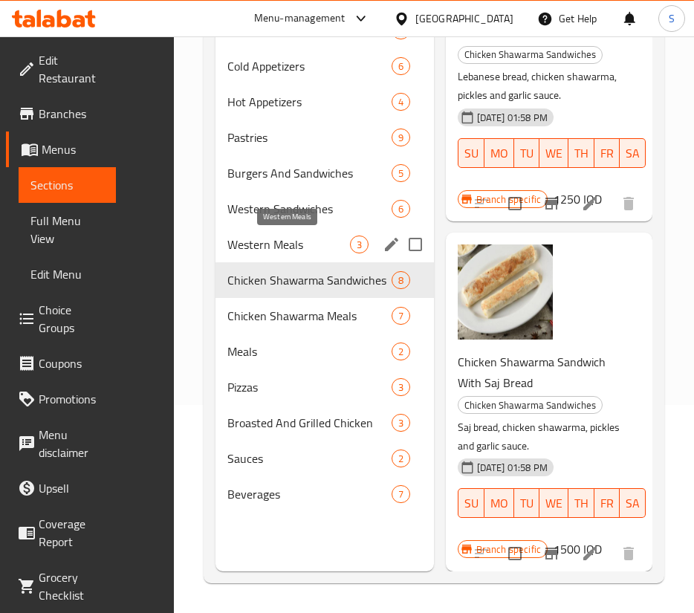
click at [321, 236] on span "Western Meals" at bounding box center [288, 245] width 123 height 18
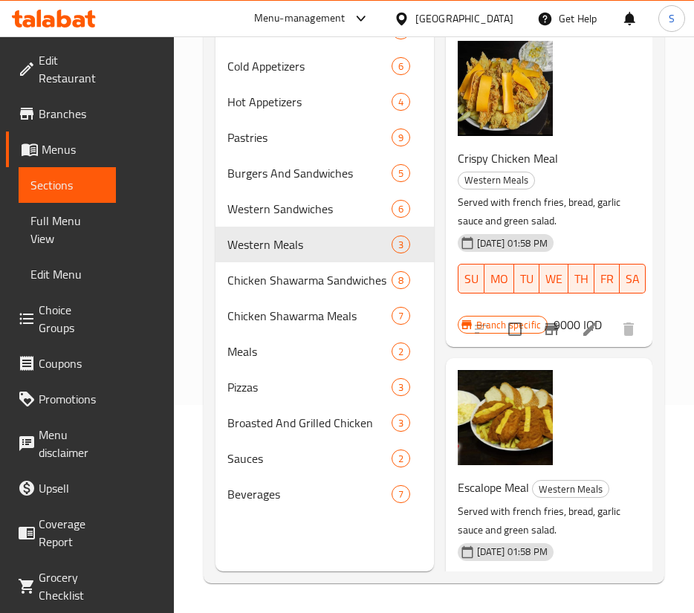
scroll to position [431, 0]
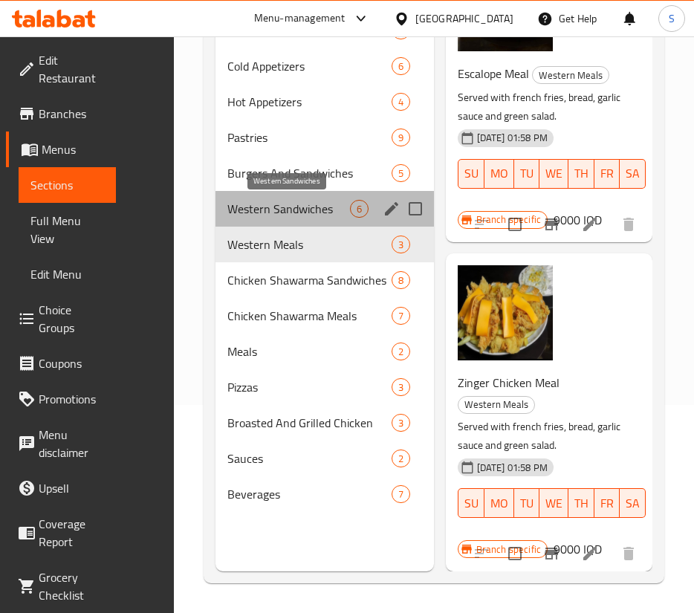
click at [280, 201] on span "Western Sandwiches" at bounding box center [288, 209] width 123 height 18
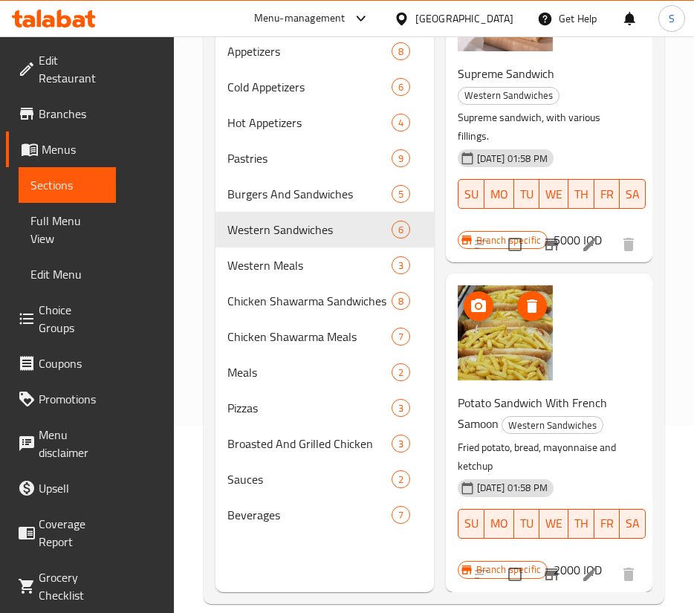
scroll to position [208, 0]
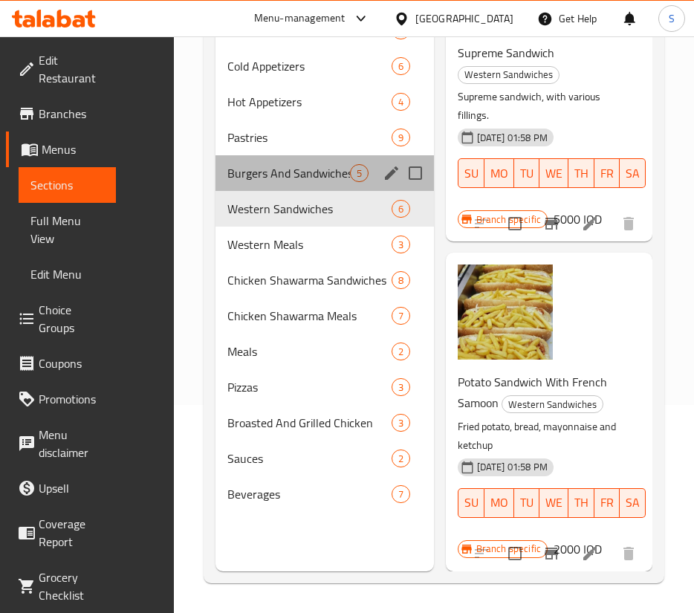
click at [306, 161] on div "Burgers And Sandwiches 5" at bounding box center [325, 173] width 219 height 36
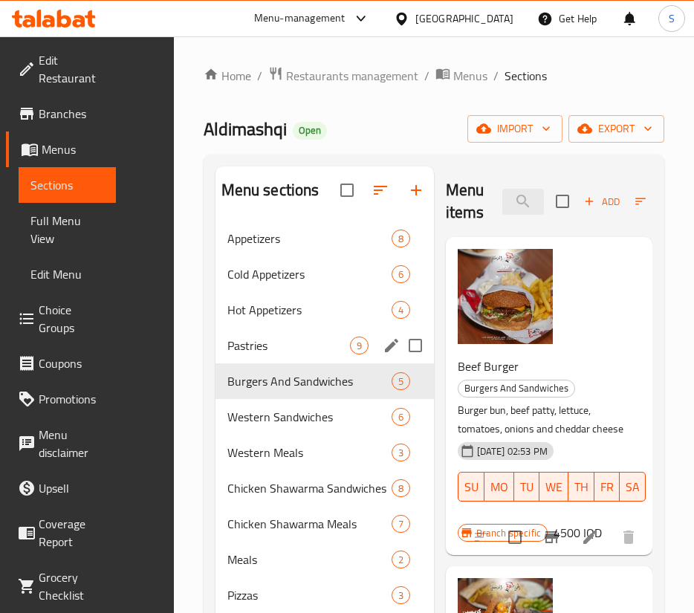
click at [325, 350] on span "Pastries" at bounding box center [288, 346] width 123 height 18
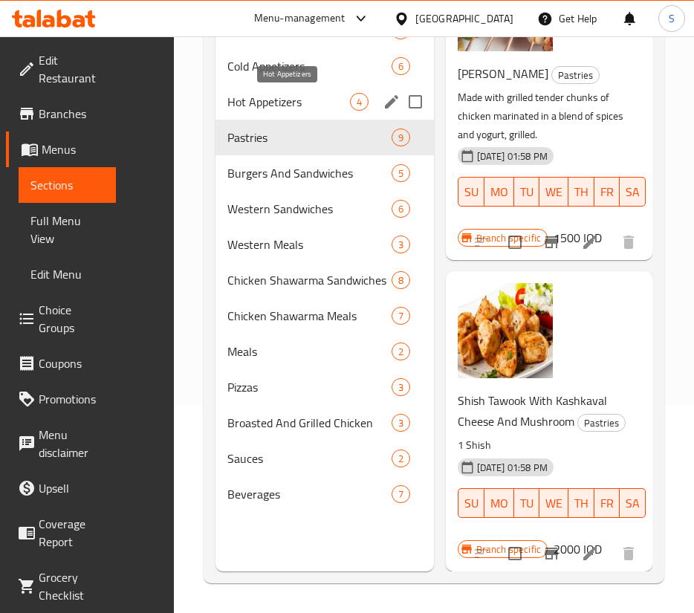
click at [333, 106] on span "Hot Appetizers" at bounding box center [288, 102] width 123 height 18
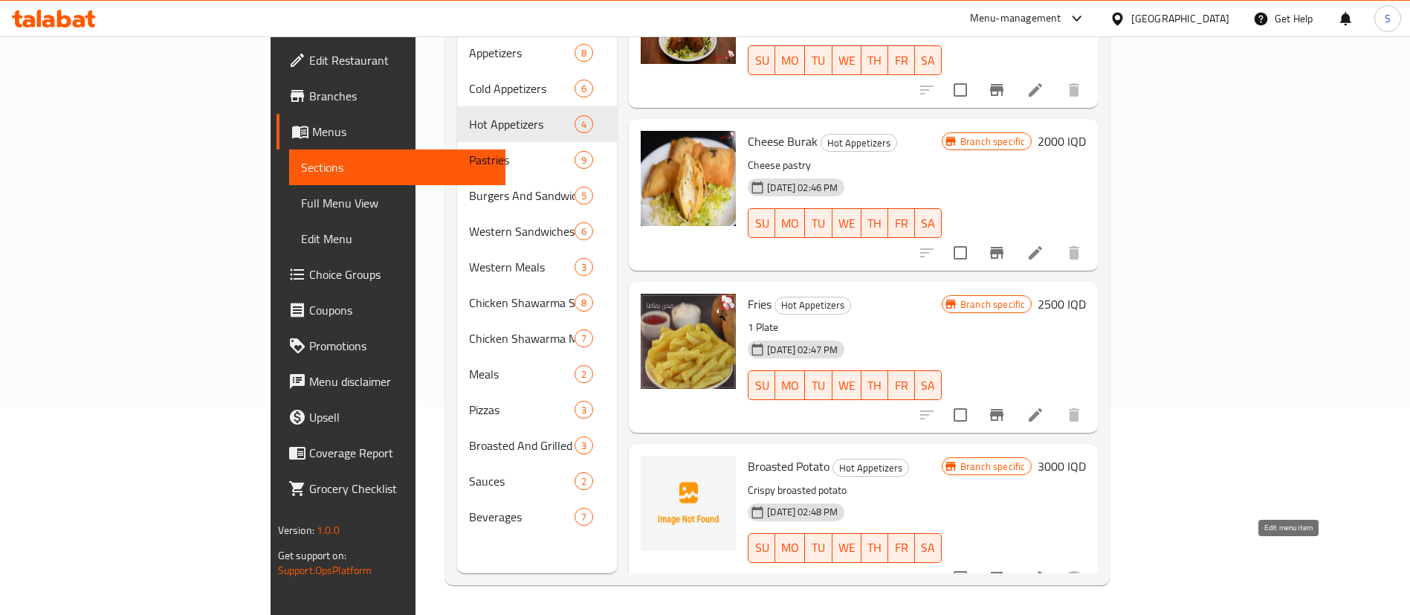
click at [1042, 571] on icon at bounding box center [1035, 577] width 13 height 13
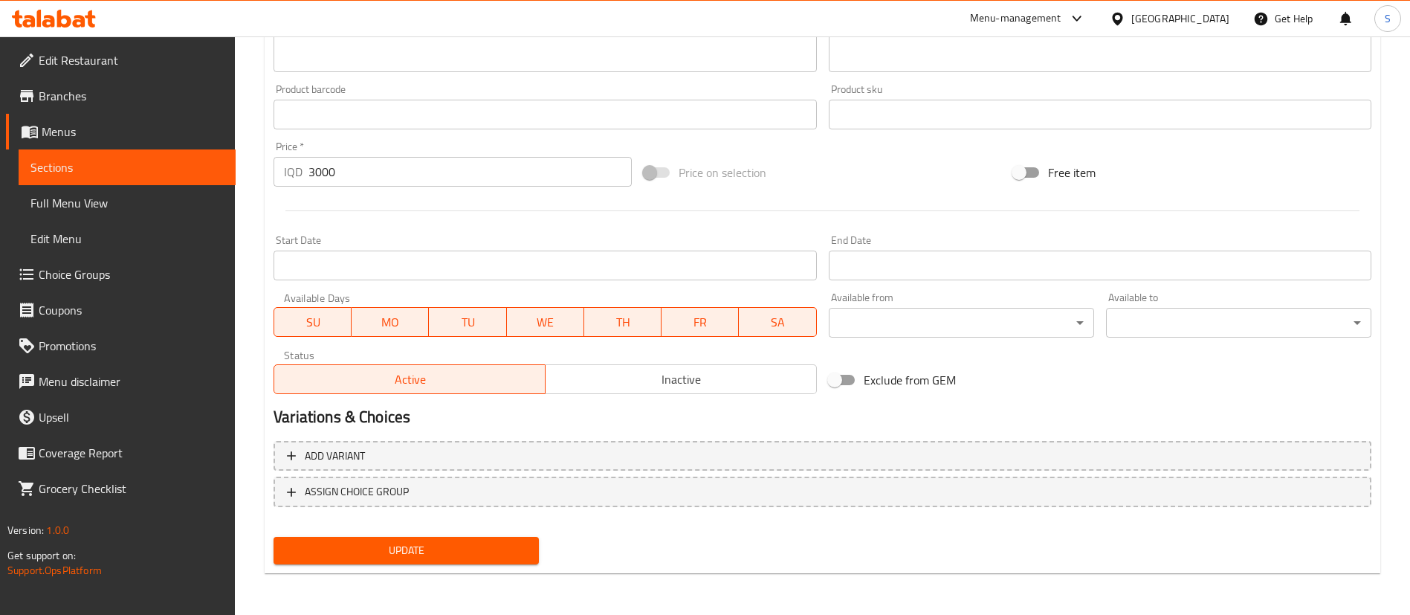
click at [667, 373] on span "Inactive" at bounding box center [681, 380] width 259 height 22
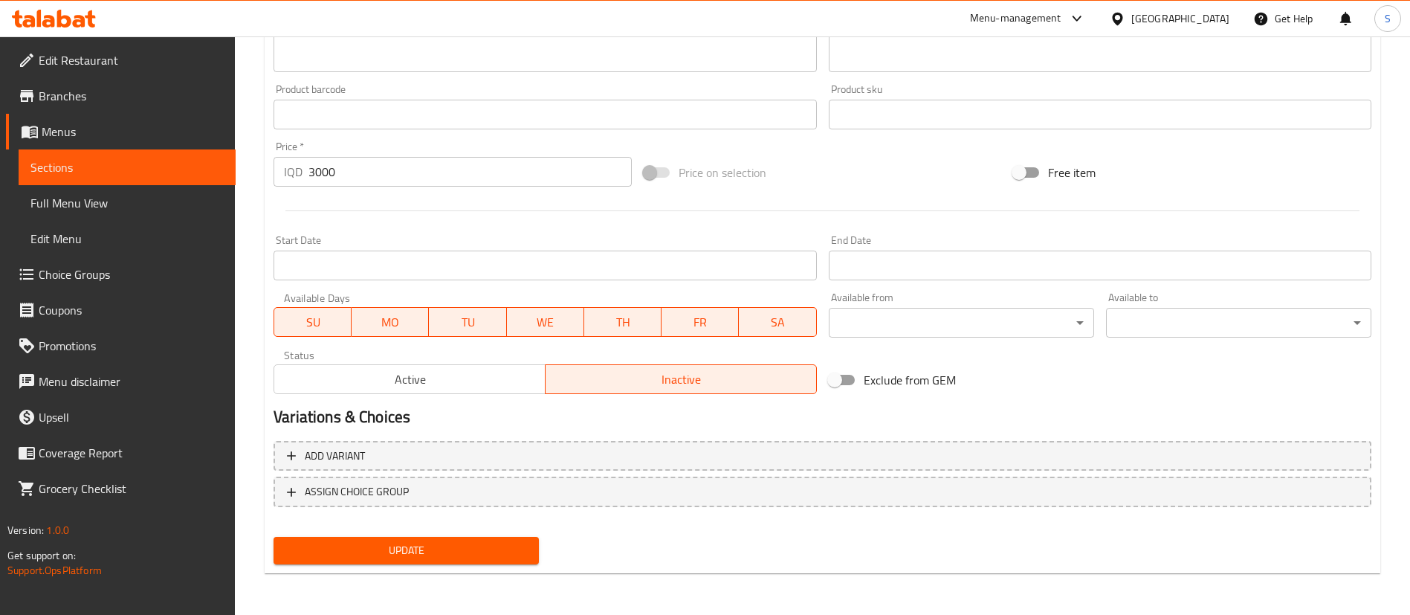
click at [395, 547] on span "Update" at bounding box center [406, 550] width 242 height 19
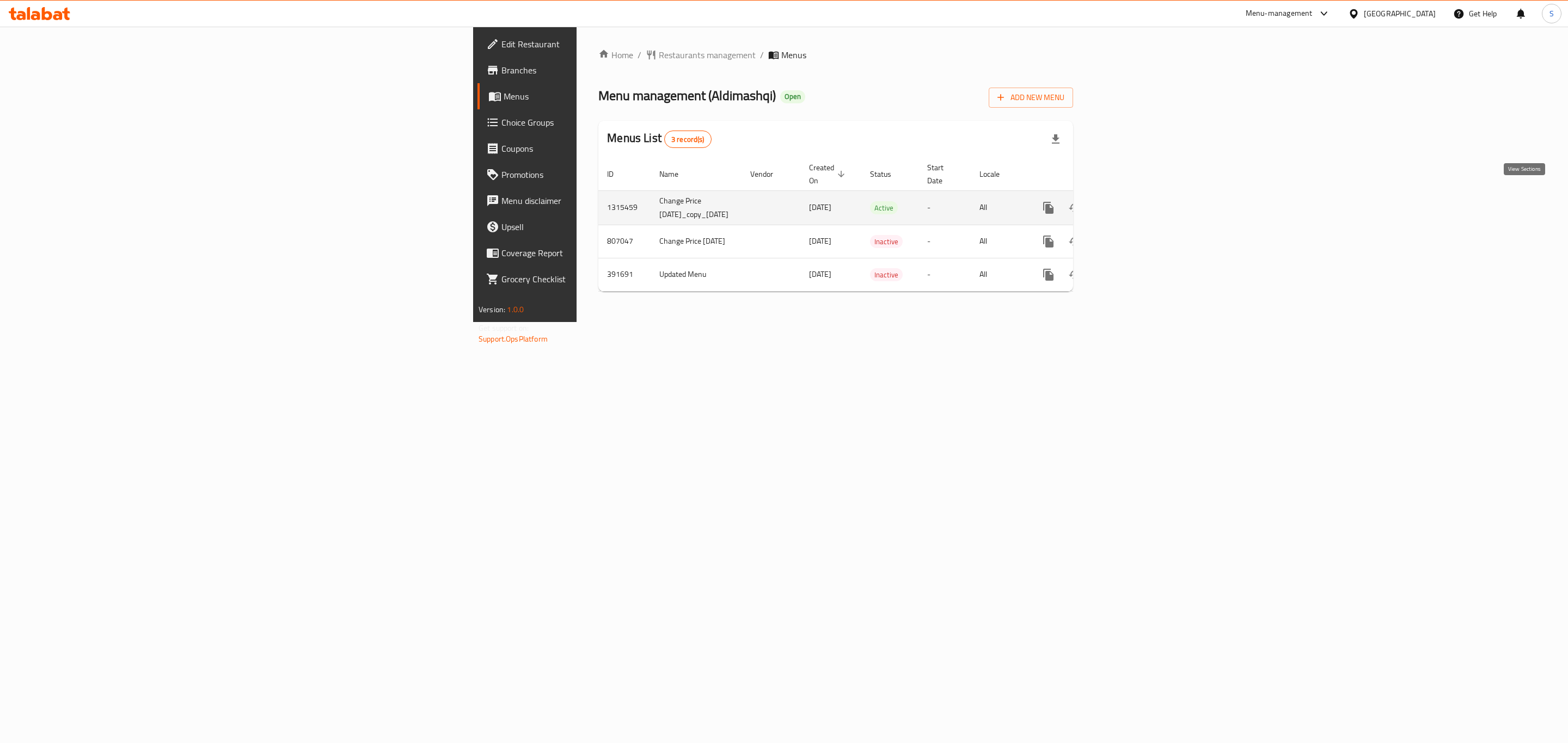
click at [1134, 201] on icon "enhanced table" at bounding box center [1127, 208] width 13 height 13
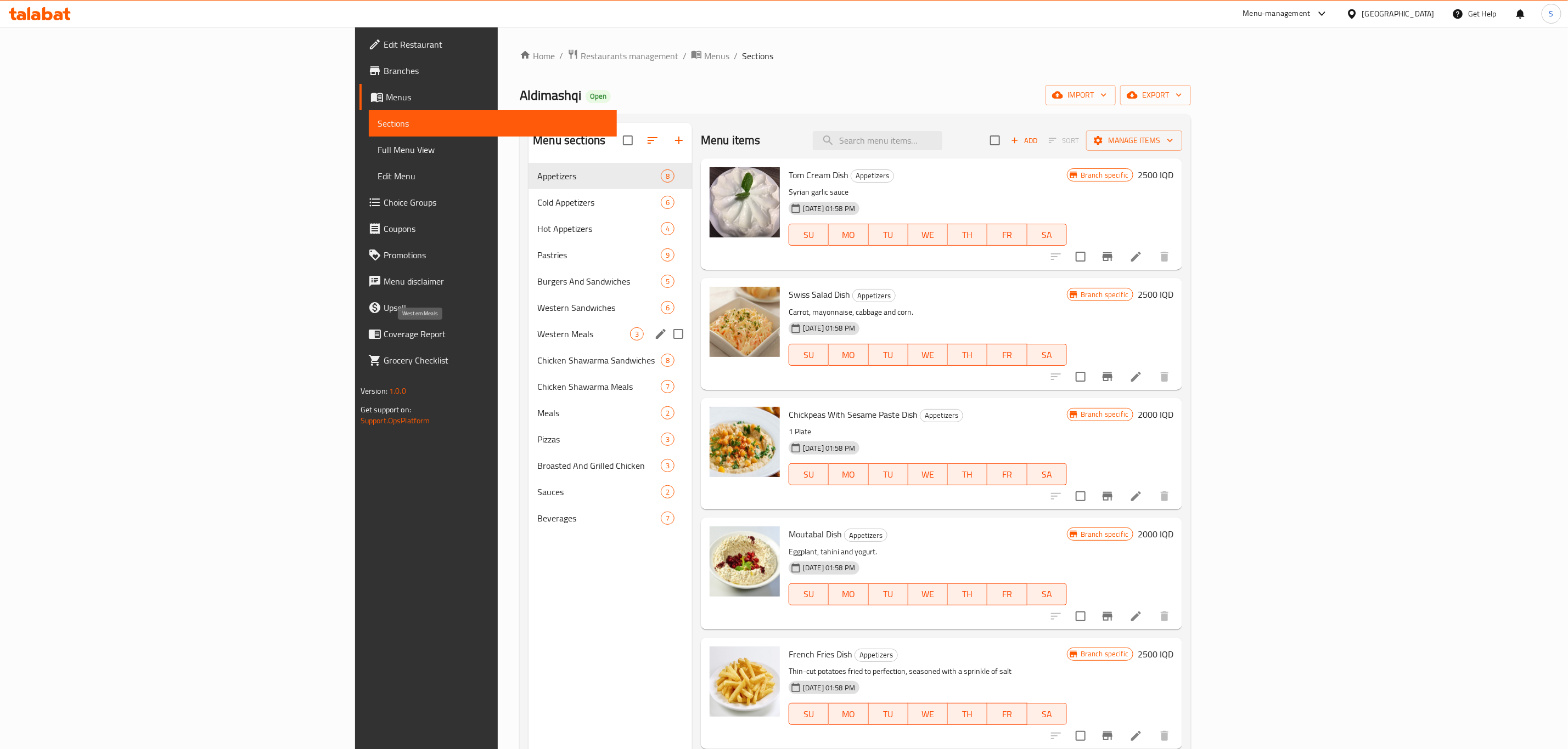
drag, startPoint x: 422, startPoint y: 331, endPoint x: 472, endPoint y: 330, distance: 50.0
click at [537, 331] on span "Western Meals" at bounding box center [584, 334] width 93 height 13
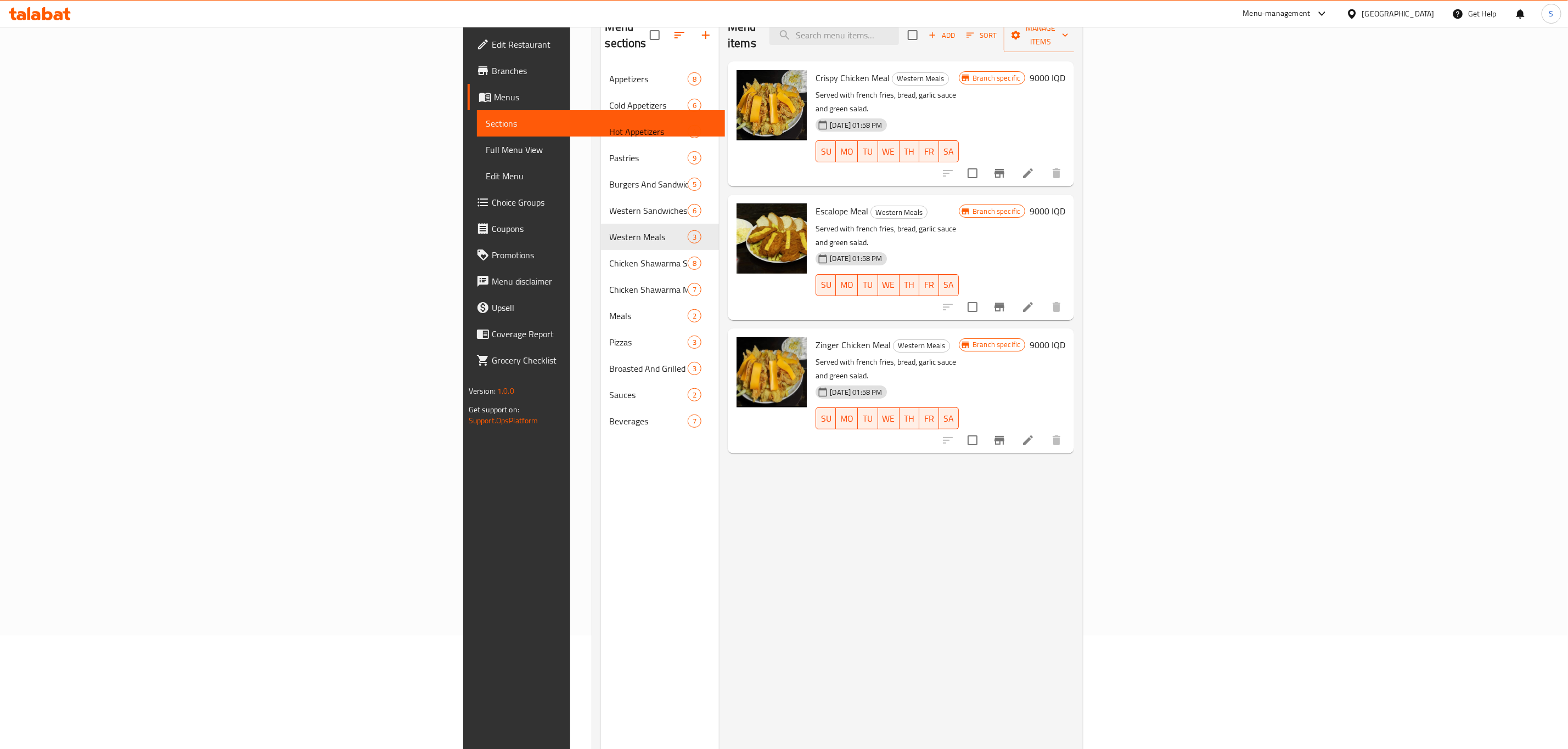
scroll to position [153, 0]
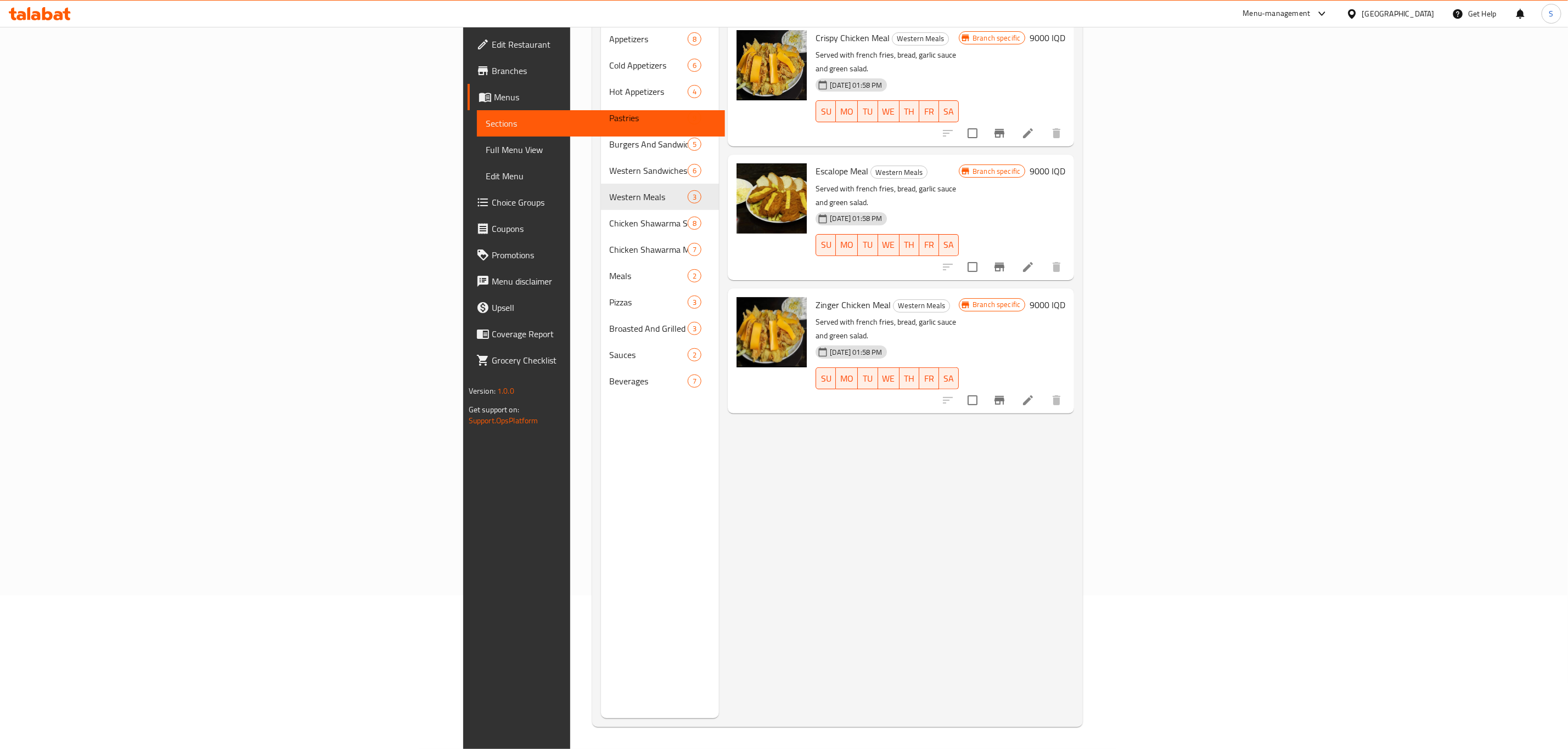
click at [467, 269] on link "Menu disclaimer" at bounding box center [596, 282] width 258 height 27
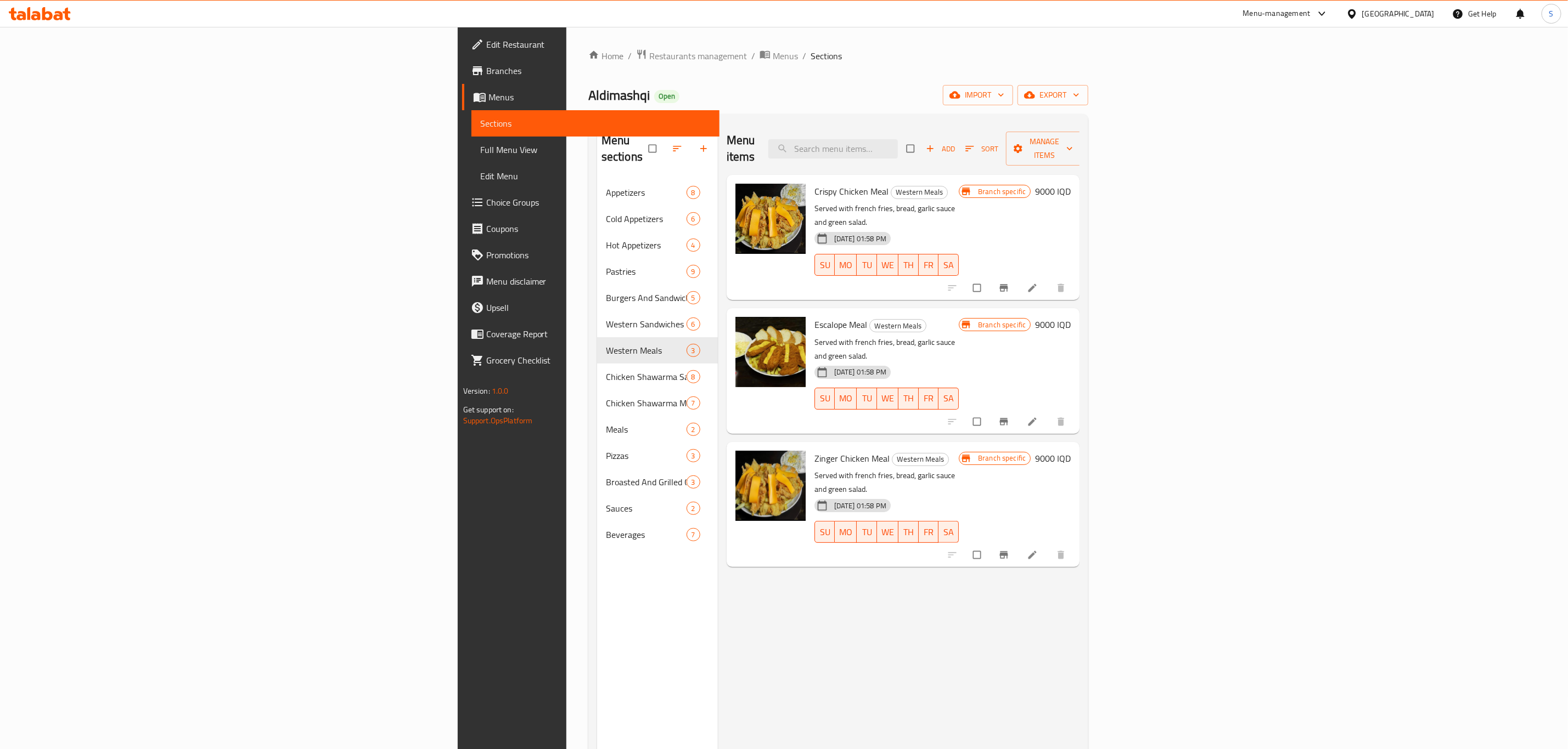
click at [1018, 151] on div "Menu items Add Sort Manage items" at bounding box center [903, 149] width 354 height 52
click at [898, 139] on input "search" at bounding box center [833, 149] width 129 height 19
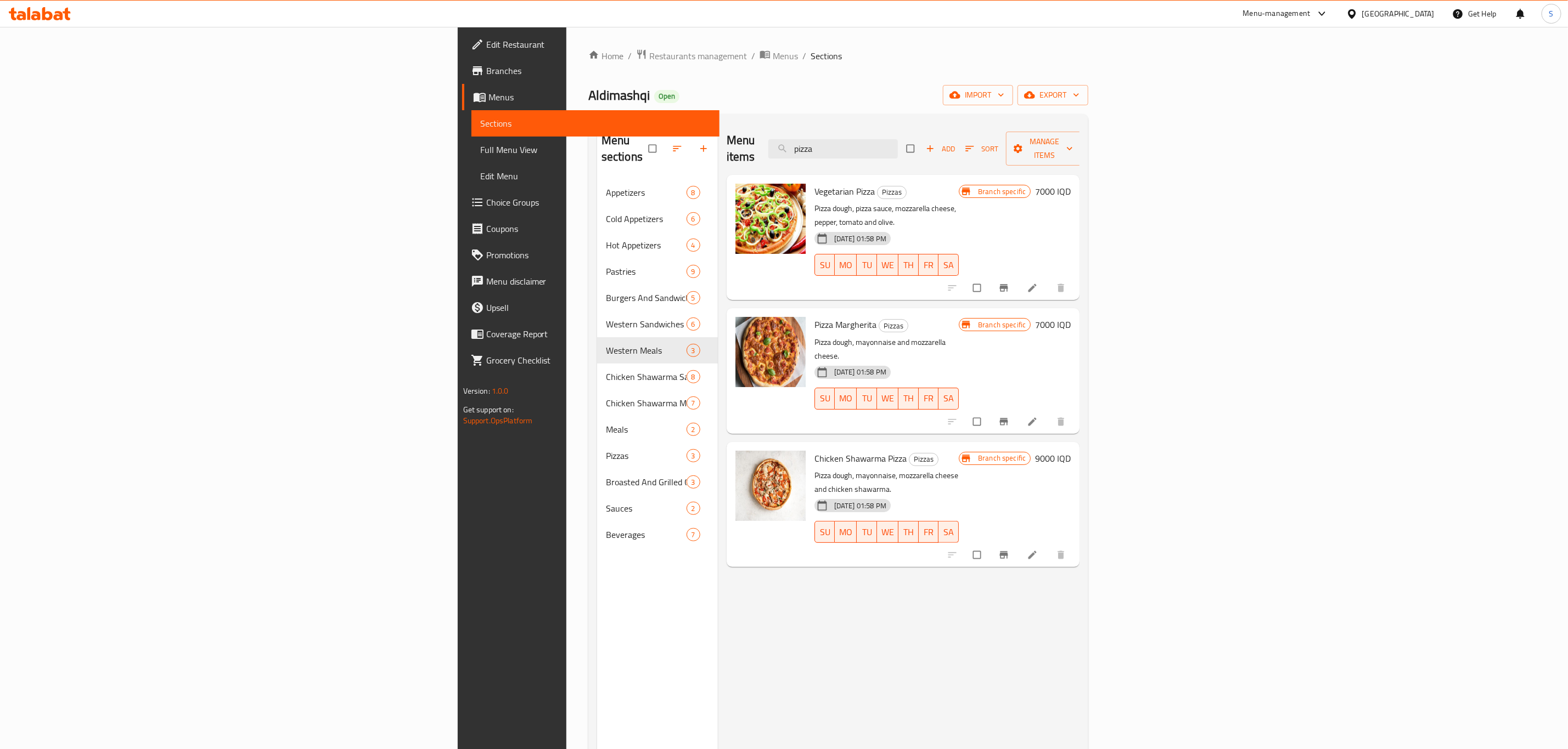
type input "pizza"
click at [923, 85] on div "Aldimashqi Open import export" at bounding box center [838, 95] width 500 height 21
drag, startPoint x: 949, startPoint y: 117, endPoint x: 991, endPoint y: 172, distance: 69.2
click at [947, 117] on div "Menu sections Appetizers 8 Cold Appetizers 6 Hot Appetizers 4 Pastries 9 Burger…" at bounding box center [838, 497] width 500 height 767
click at [898, 142] on input "pizza" at bounding box center [833, 149] width 129 height 19
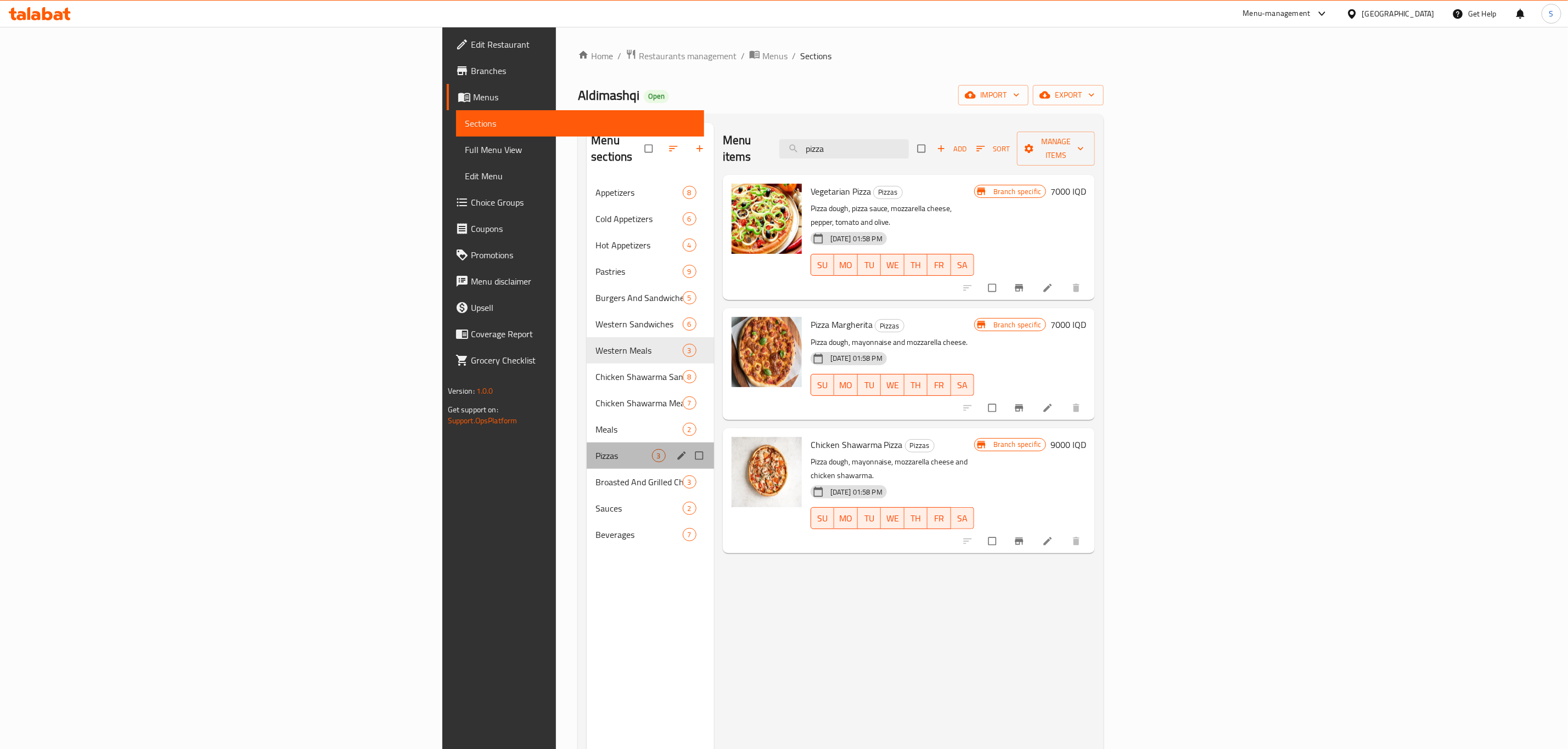
drag, startPoint x: 374, startPoint y: 429, endPoint x: 371, endPoint y: 443, distance: 14.3
click at [587, 443] on div "Pizzas 3" at bounding box center [650, 456] width 127 height 27
click at [587, 449] on div "Pizzas 3" at bounding box center [650, 456] width 127 height 27
click at [587, 448] on div "Pizzas 3" at bounding box center [650, 456] width 127 height 27
click at [587, 420] on div "Meals 2" at bounding box center [650, 429] width 127 height 27
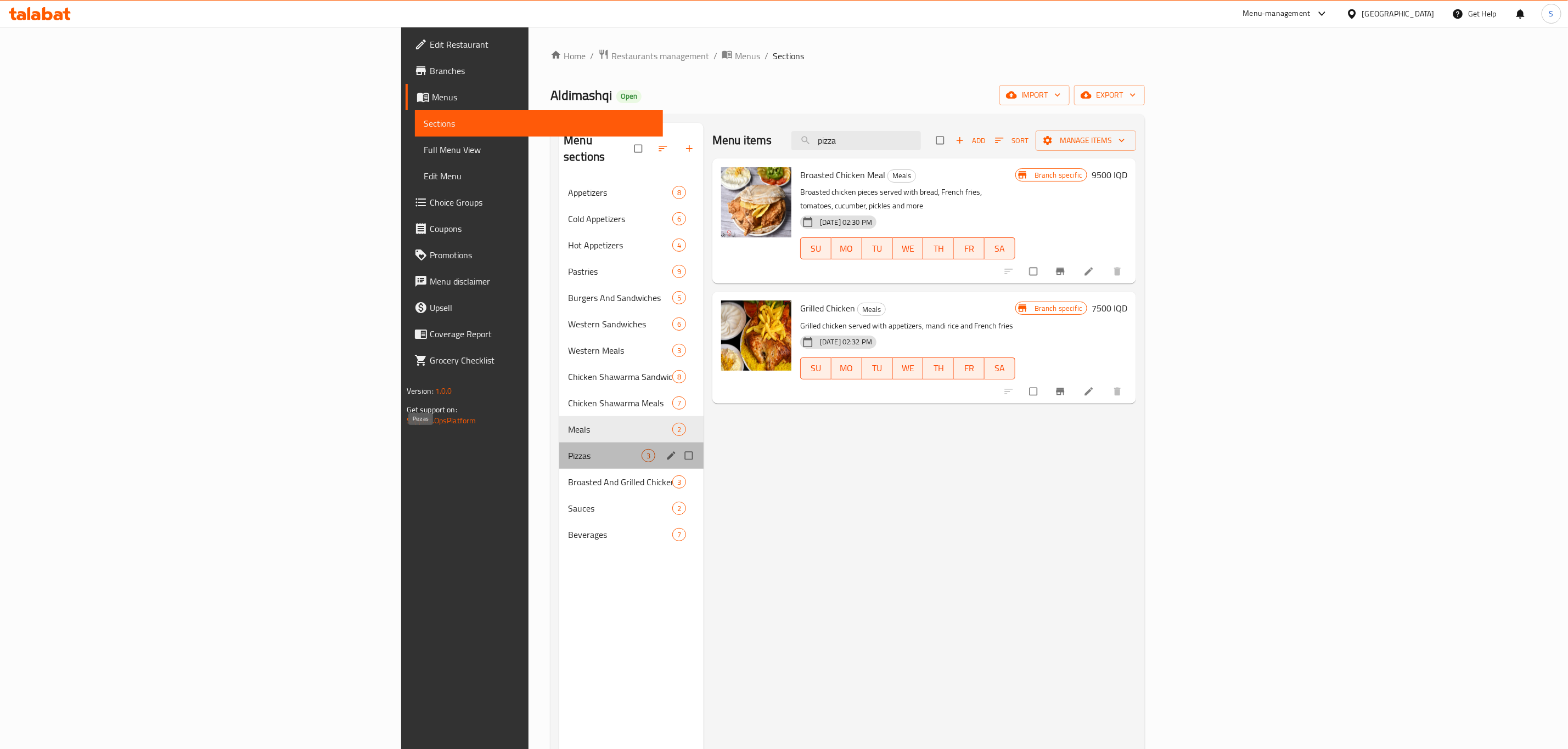
click at [568, 449] on span "Pizzas" at bounding box center [605, 456] width 74 height 13
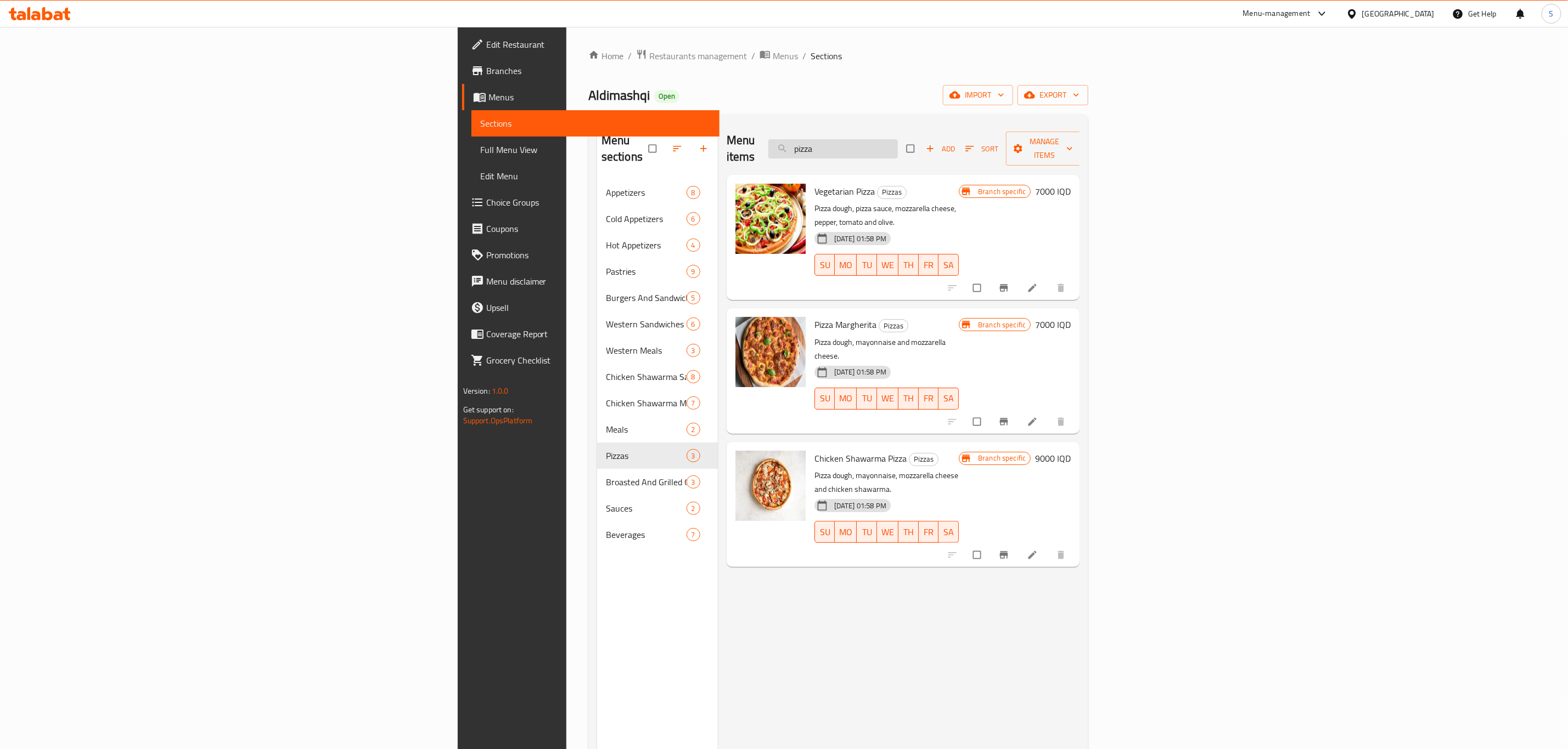
click at [898, 148] on input "pizza" at bounding box center [833, 149] width 129 height 19
click at [1080, 125] on div "Menu items pizza Add Sort Manage items" at bounding box center [903, 149] width 354 height 52
click at [898, 139] on input "pizza" at bounding box center [833, 149] width 129 height 19
click at [1088, 110] on div "Home / Restaurants management / Menus / Sections Aldimashqi Open import export …" at bounding box center [838, 465] width 500 height 832
click at [898, 139] on input "pizza" at bounding box center [833, 149] width 129 height 19
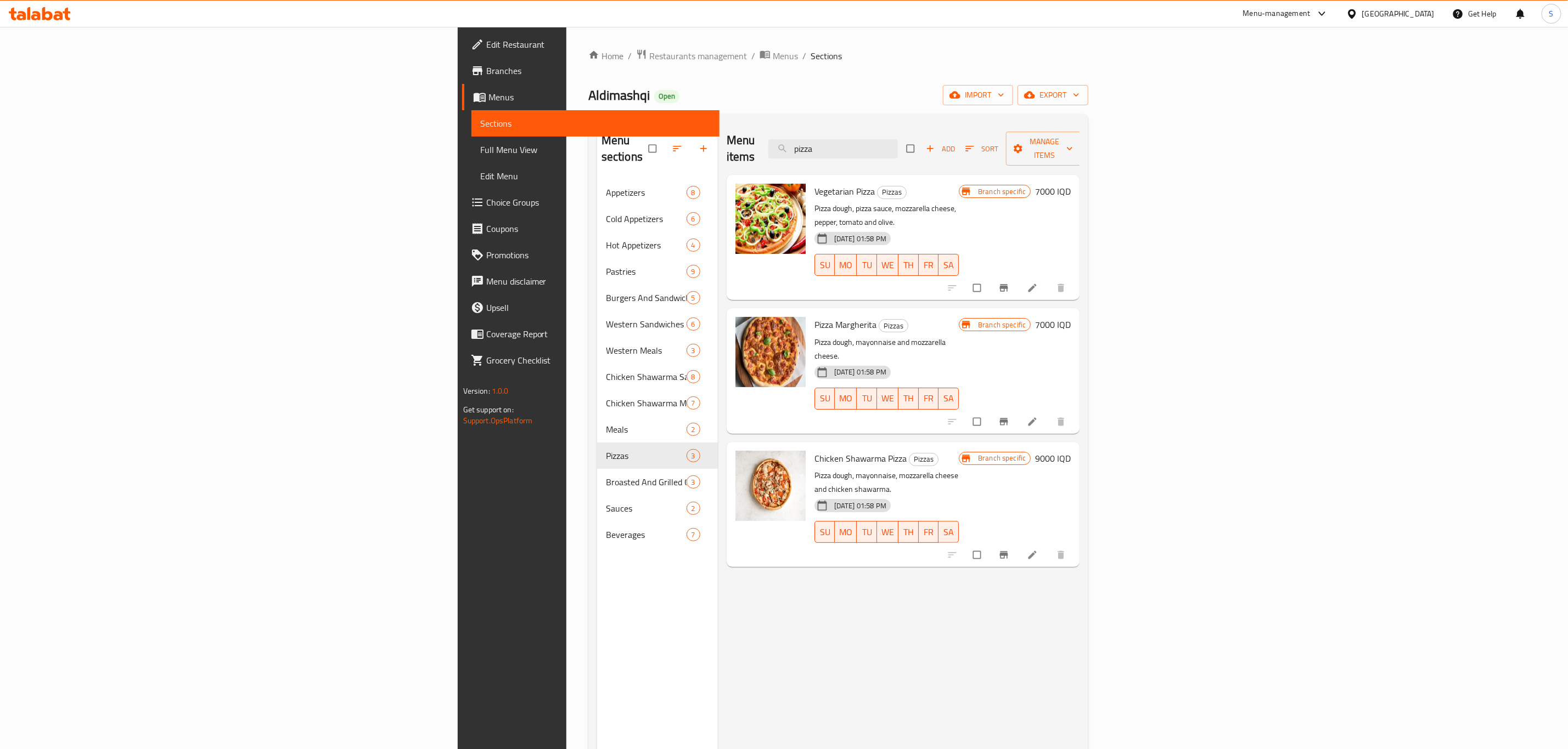
drag, startPoint x: 1090, startPoint y: 134, endPoint x: 1015, endPoint y: 142, distance: 75.4
click at [1080, 134] on div "Menu items pizza Add Sort Manage items" at bounding box center [903, 149] width 354 height 52
click at [898, 142] on input "pizza" at bounding box center [833, 149] width 129 height 19
click at [1080, 135] on div "Menu items pizza Add Sort Manage items" at bounding box center [903, 149] width 354 height 52
click at [898, 139] on input "pizza" at bounding box center [833, 149] width 129 height 19
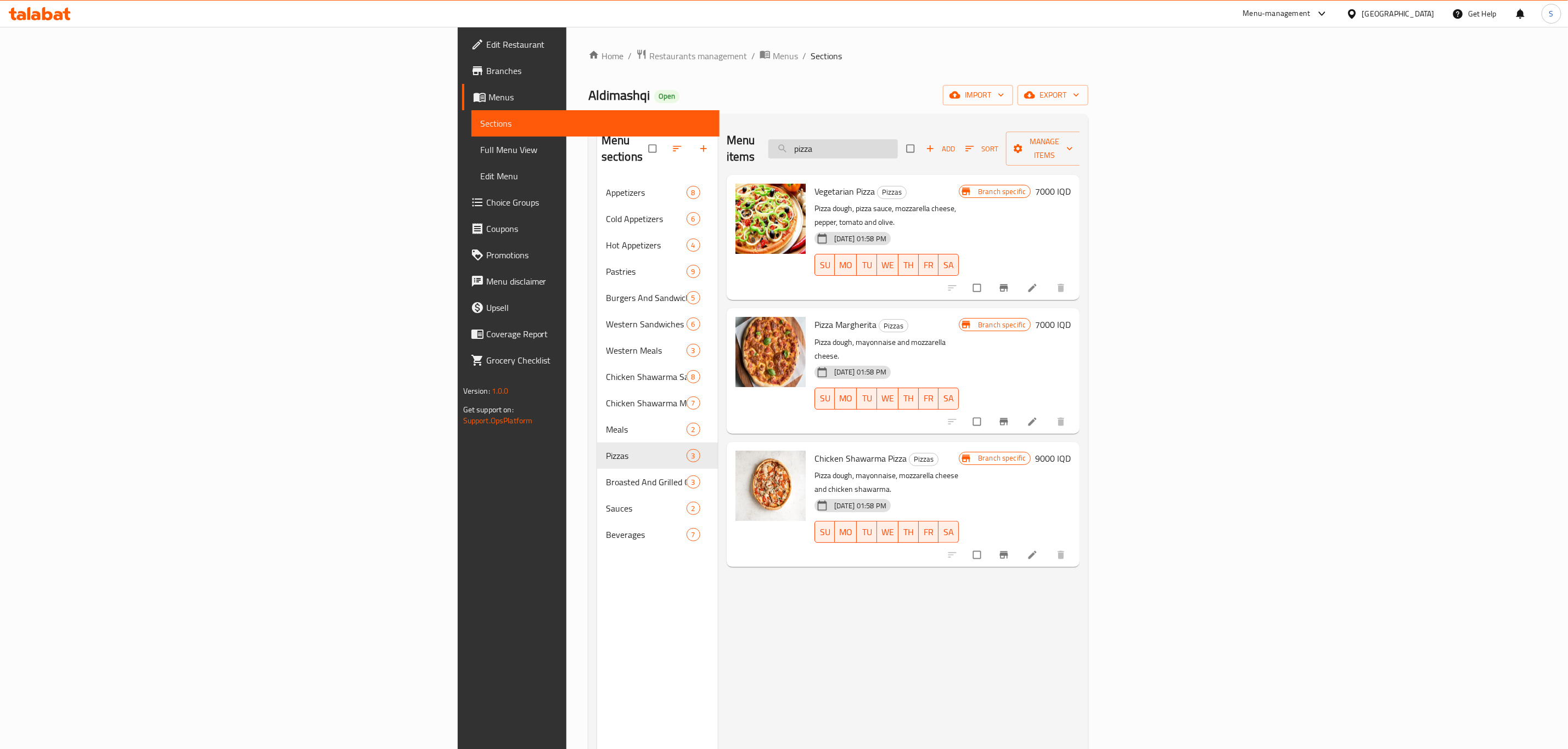
drag, startPoint x: 1144, startPoint y: 142, endPoint x: 1051, endPoint y: 145, distance: 93.0
click at [1080, 143] on div "Menu items pizza Add Sort Manage items" at bounding box center [903, 149] width 354 height 52
click at [898, 145] on input "pizza" at bounding box center [833, 149] width 129 height 19
click at [1080, 143] on div "Menu items pizza Add Sort Manage items" at bounding box center [903, 149] width 354 height 52
click at [898, 145] on input "pizza" at bounding box center [833, 149] width 129 height 19
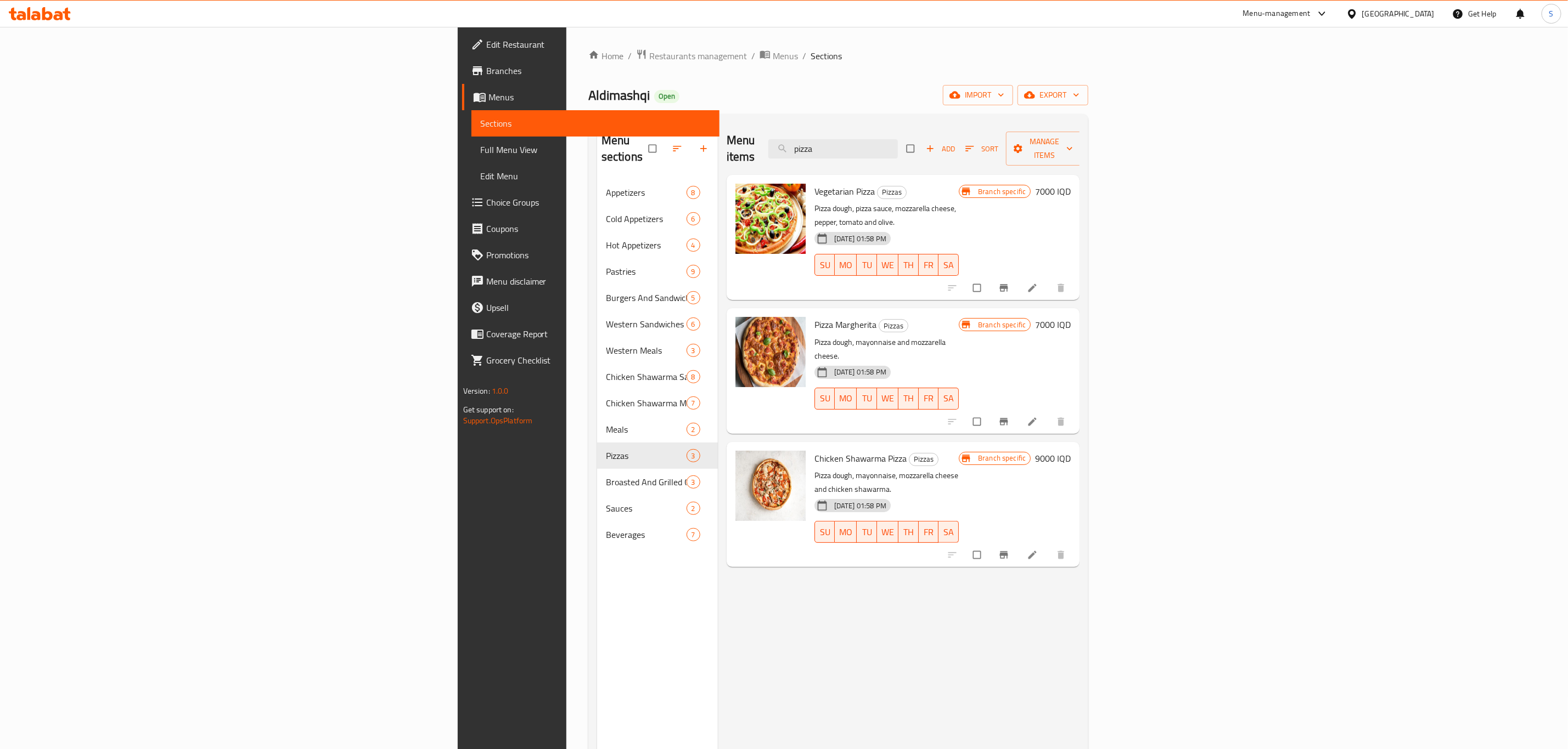
click at [1080, 134] on div "Menu items pizza Add Sort Manage items" at bounding box center [903, 149] width 354 height 52
click at [898, 142] on input "pizza" at bounding box center [833, 149] width 129 height 19
click at [1080, 142] on div "Menu items pizza Add Sort Manage items" at bounding box center [903, 149] width 354 height 52
